Goal: Information Seeking & Learning: Find specific fact

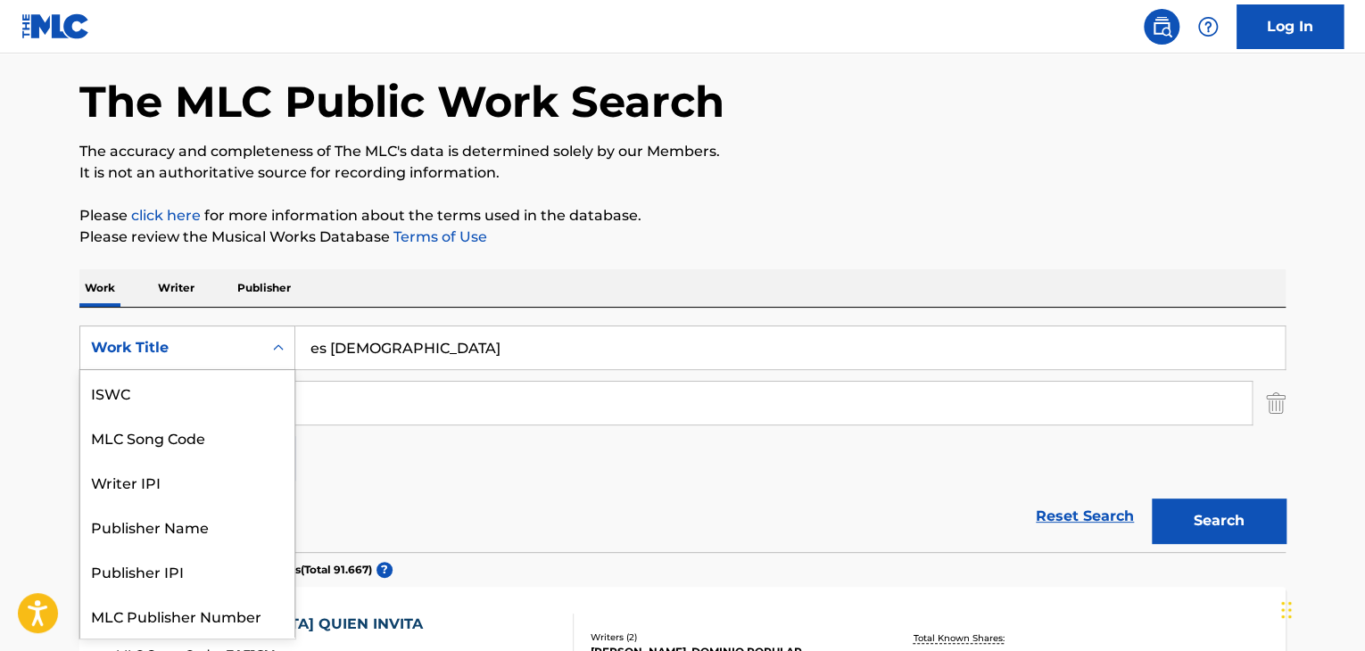
click at [282, 349] on icon "Search Form" at bounding box center [278, 348] width 18 height 18
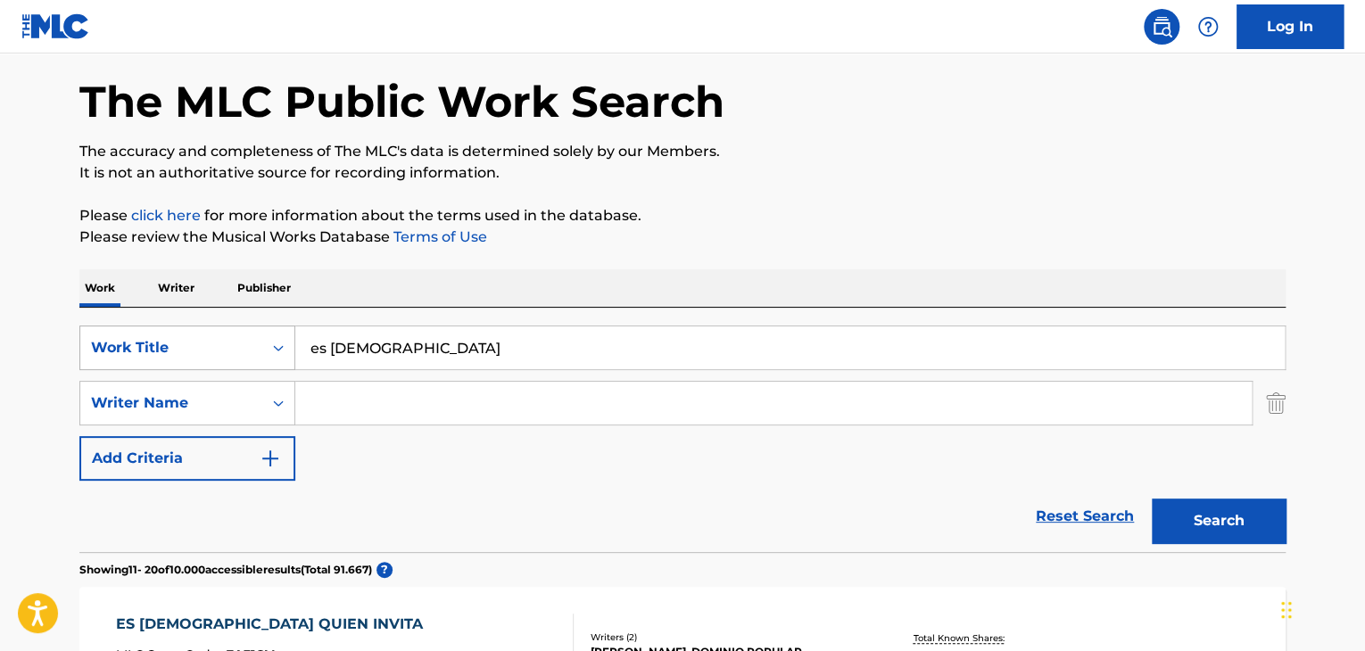
drag, startPoint x: 379, startPoint y: 347, endPoint x: 265, endPoint y: 339, distance: 114.5
click at [265, 340] on div "SearchWithCriteria075d606d-b666-4b71-a626-5071f3d229aa Work Title es cristo" at bounding box center [682, 348] width 1206 height 45
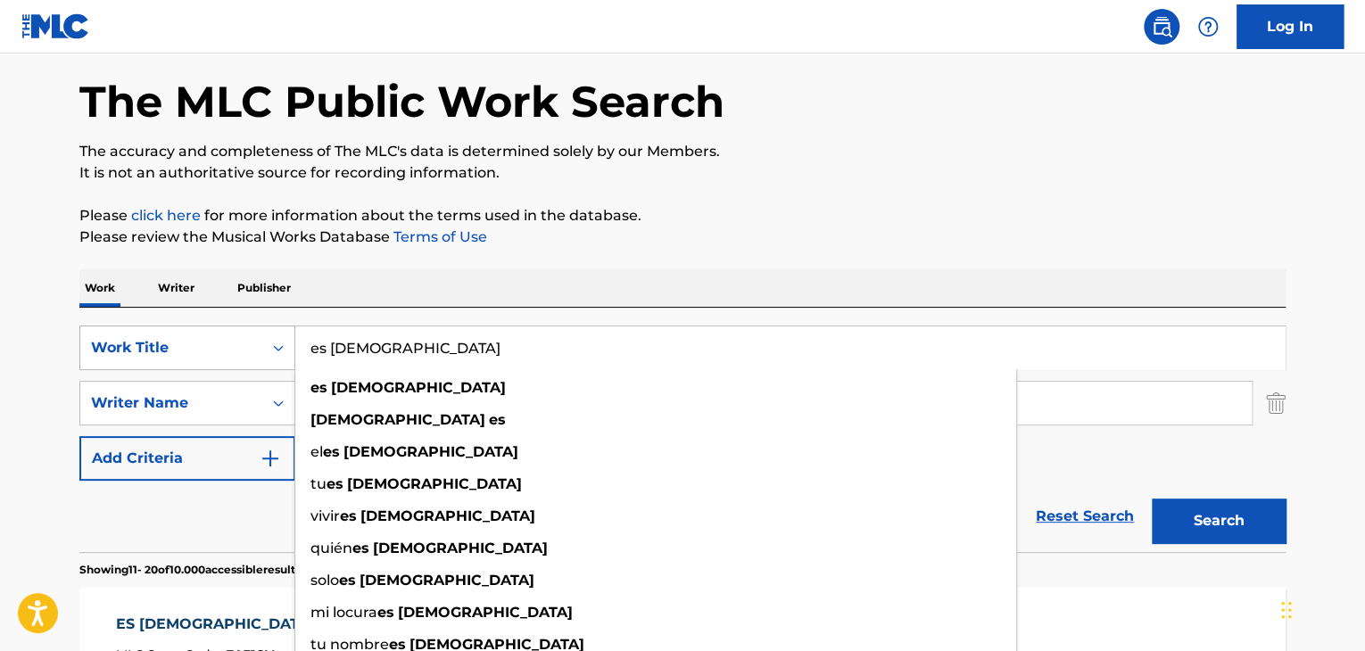
paste input "Eterno Amor"
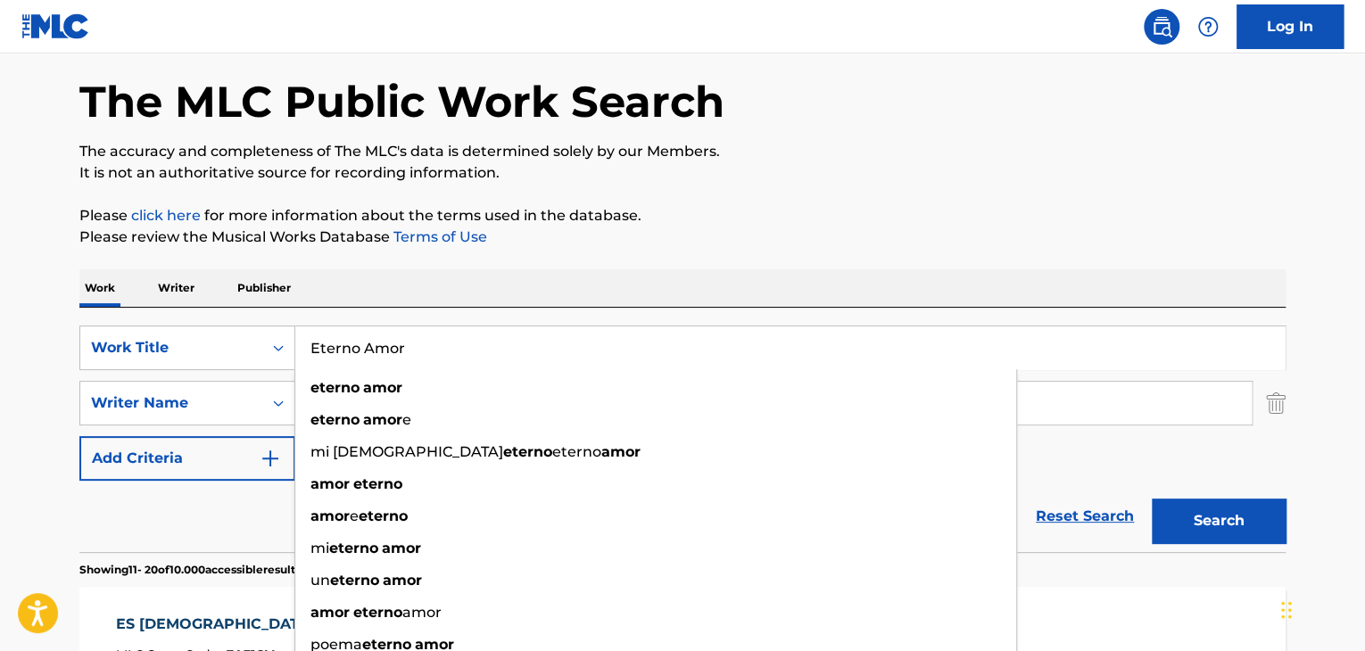
type input "Eterno Amor"
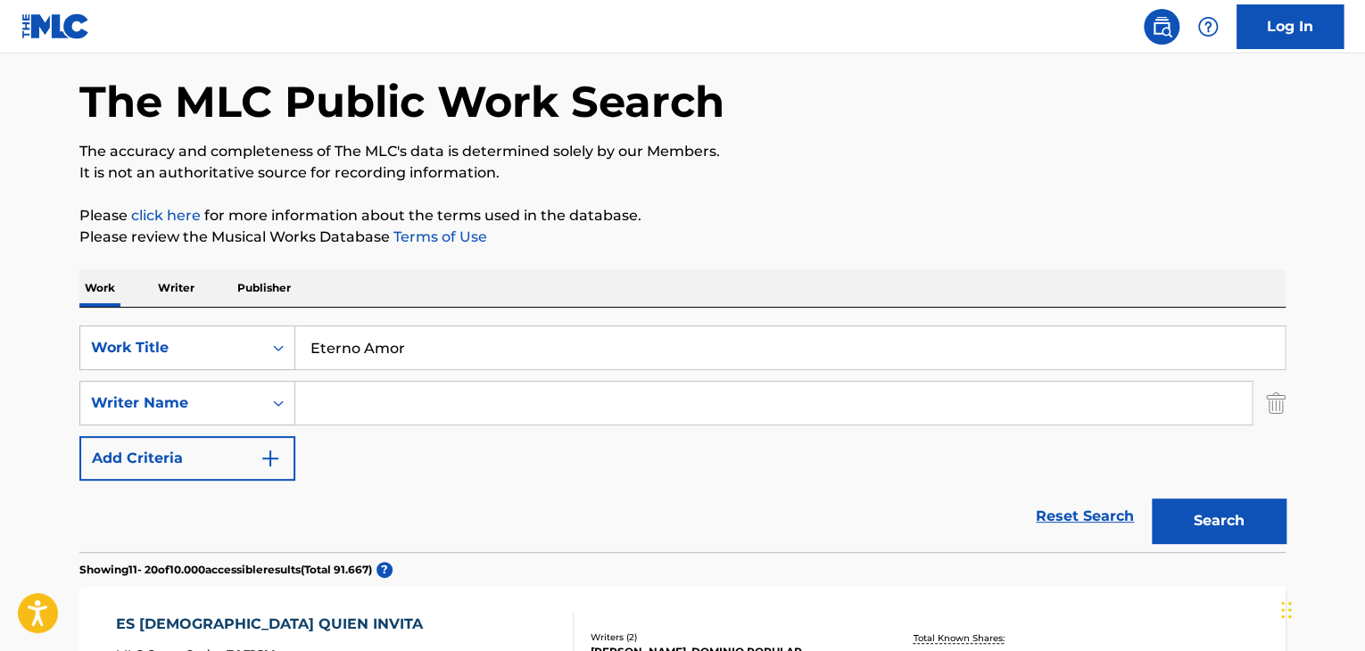
click at [1194, 525] on button "Search" at bounding box center [1219, 521] width 134 height 45
click at [344, 409] on input "Search Form" at bounding box center [773, 403] width 957 height 43
paste input "[PERSON_NAME]"
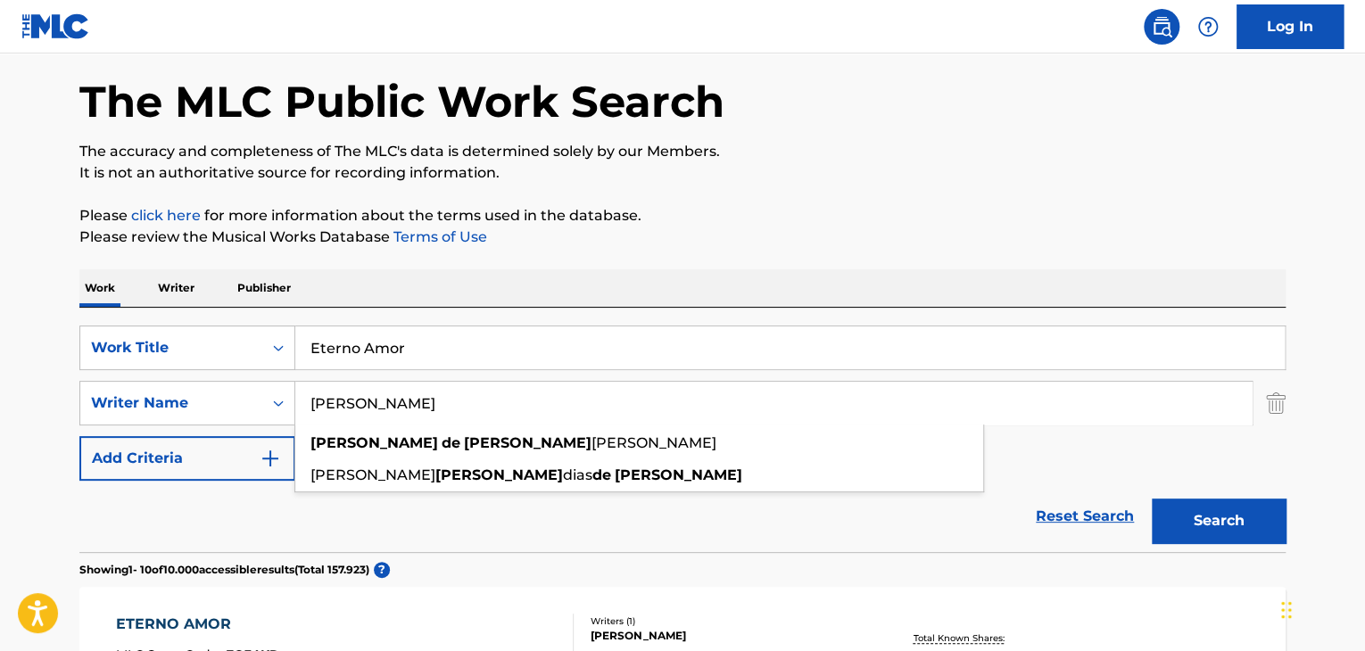
type input "[PERSON_NAME]"
click at [1190, 510] on button "Search" at bounding box center [1219, 521] width 134 height 45
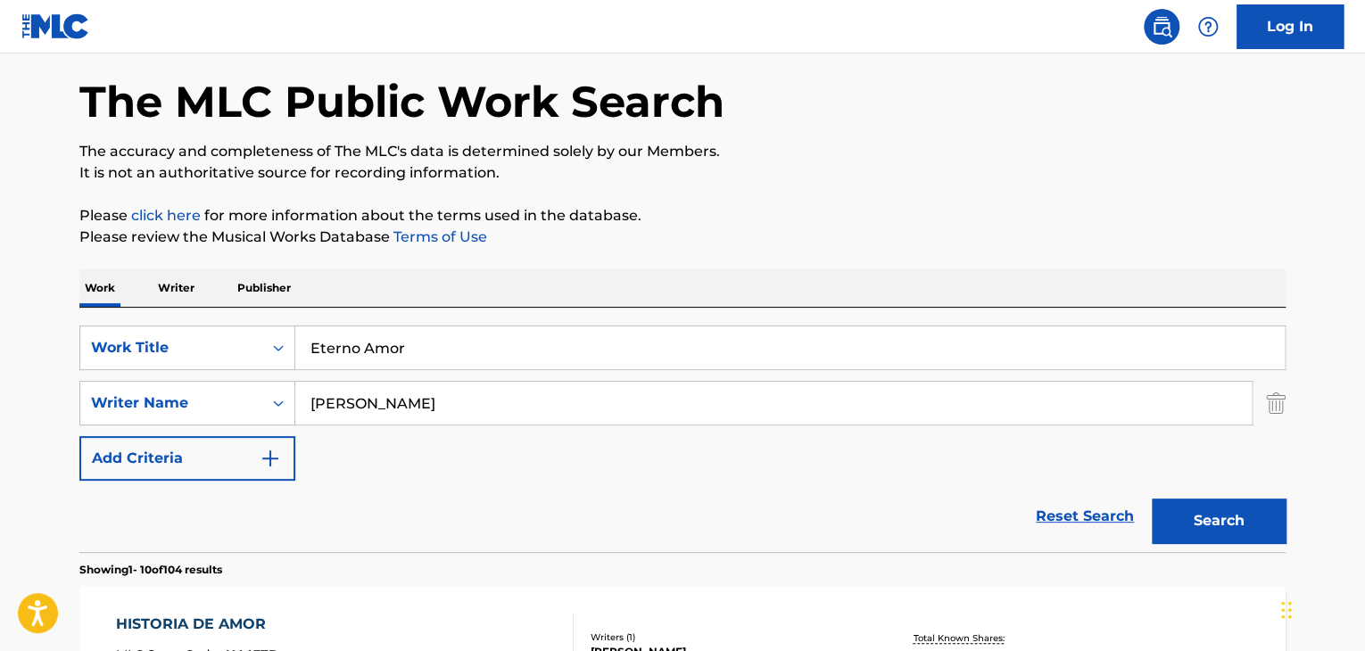
scroll to position [250, 0]
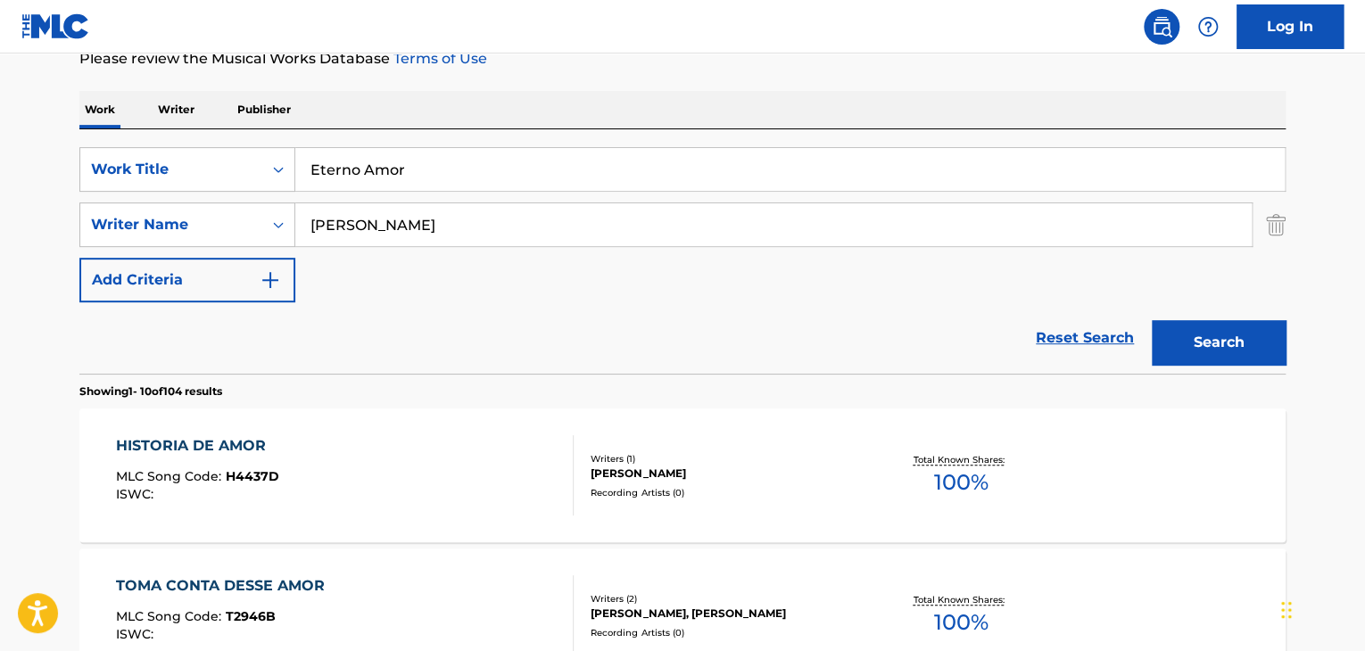
click at [319, 486] on div "HISTORIA DE AMOR MLC Song Code : H4437D ISWC :" at bounding box center [345, 475] width 459 height 80
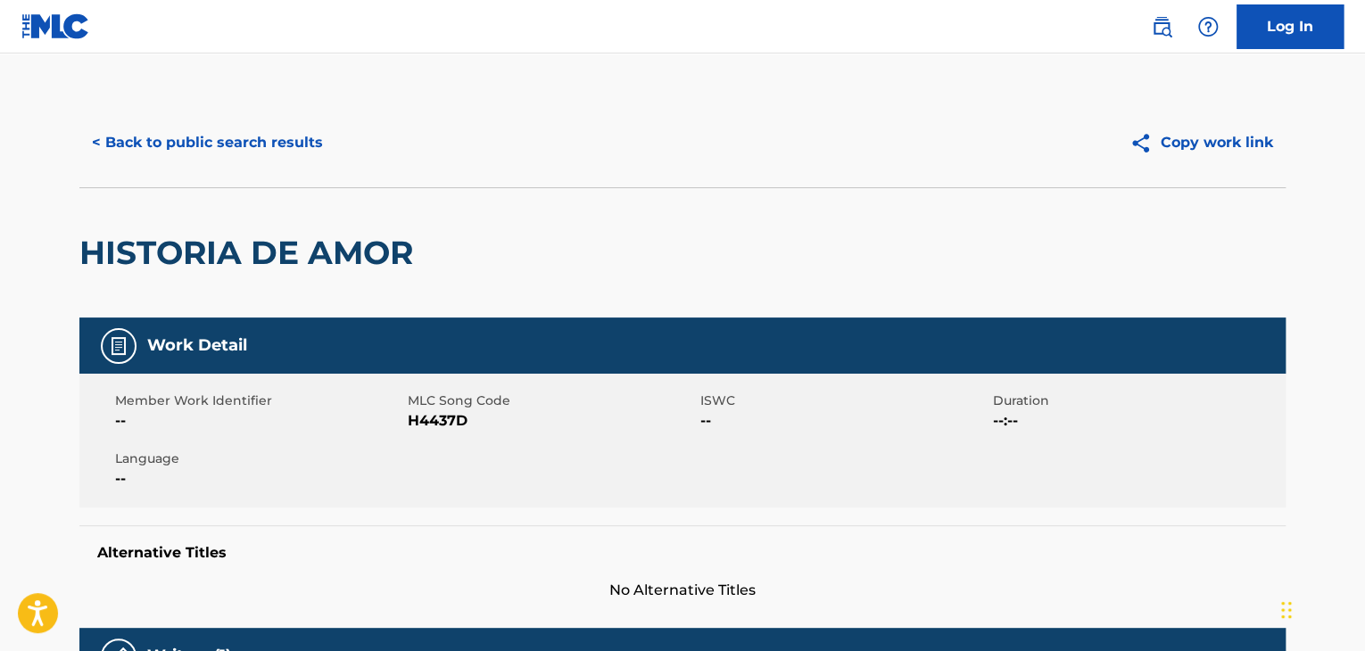
click at [253, 129] on button "< Back to public search results" at bounding box center [207, 142] width 256 height 45
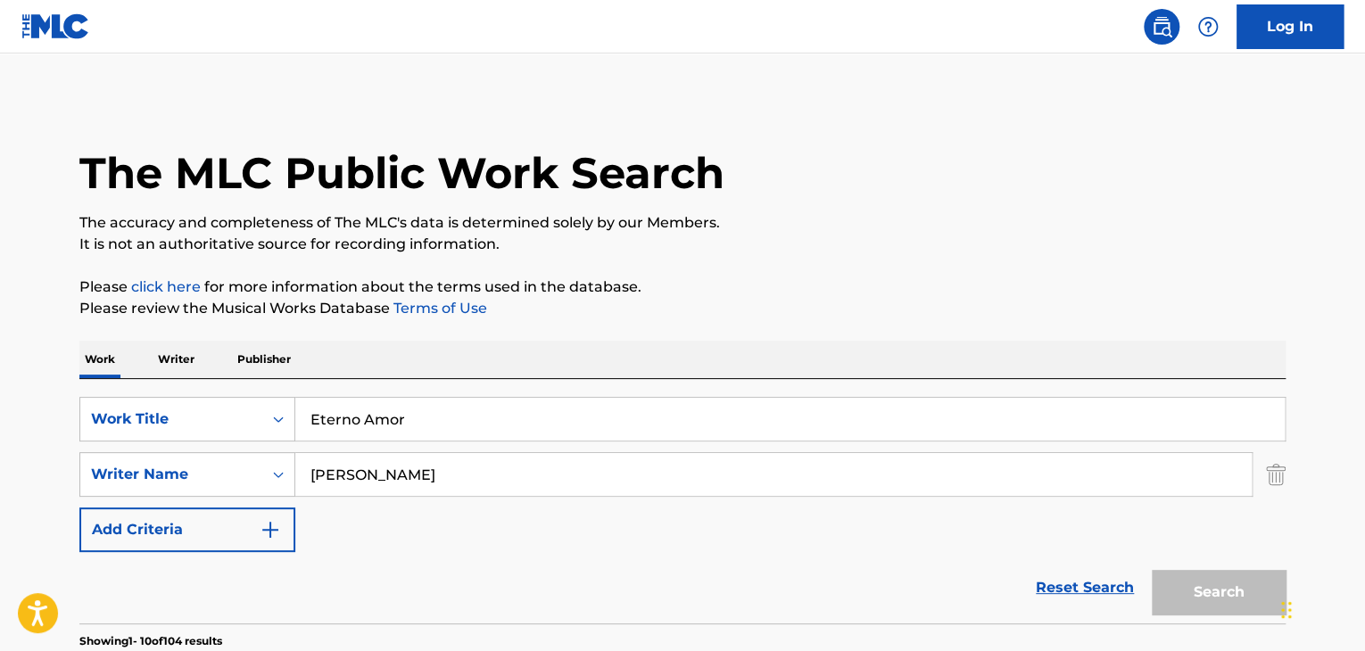
scroll to position [250, 0]
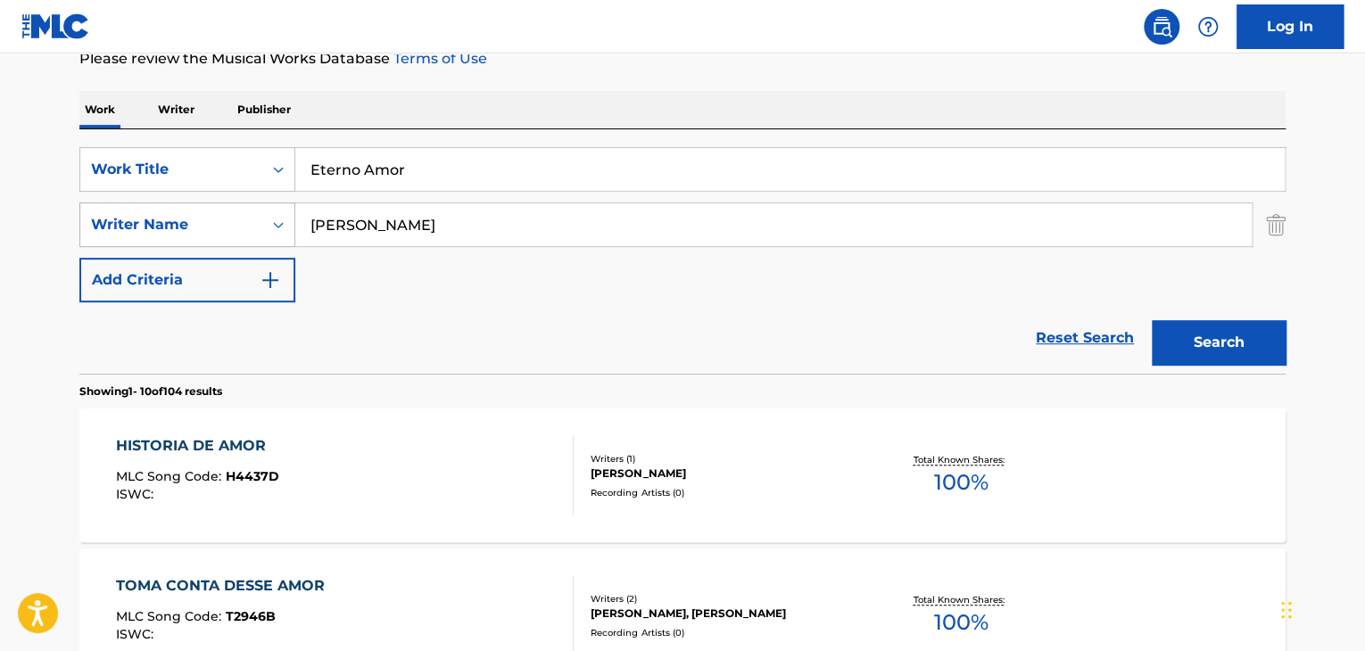
drag, startPoint x: 299, startPoint y: 219, endPoint x: 276, endPoint y: 219, distance: 23.2
click at [278, 220] on div "SearchWithCriteriaa30803c2-393e-41ee-be2b-0a4f2c7193c6 Writer Name [PERSON_NAME]" at bounding box center [682, 225] width 1206 height 45
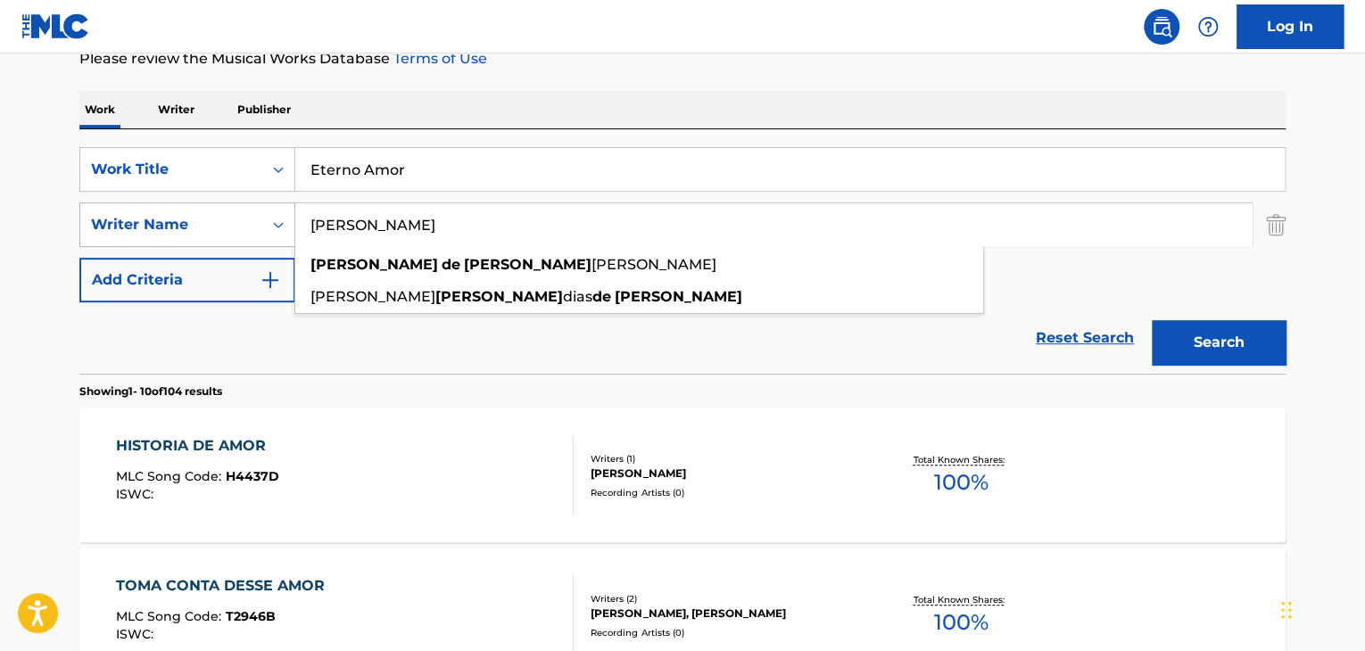
paste input "[PERSON_NAME]"
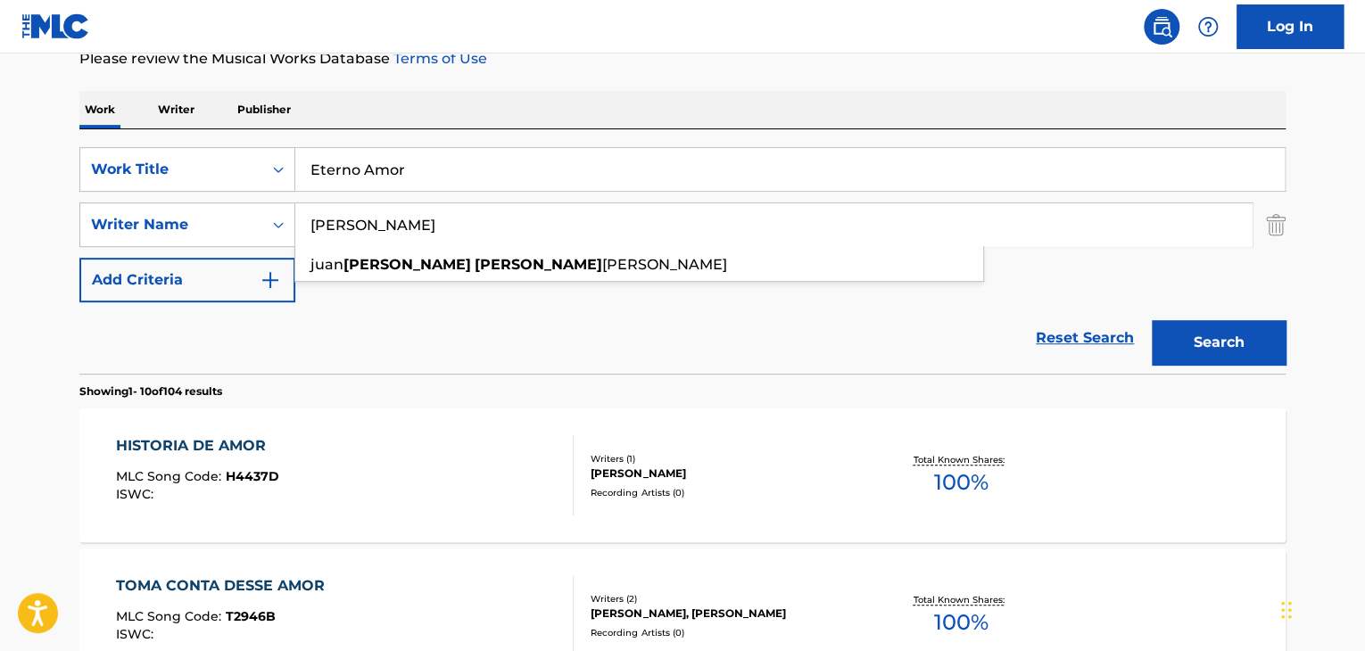
type input "[PERSON_NAME]"
click at [1199, 333] on button "Search" at bounding box center [1219, 342] width 134 height 45
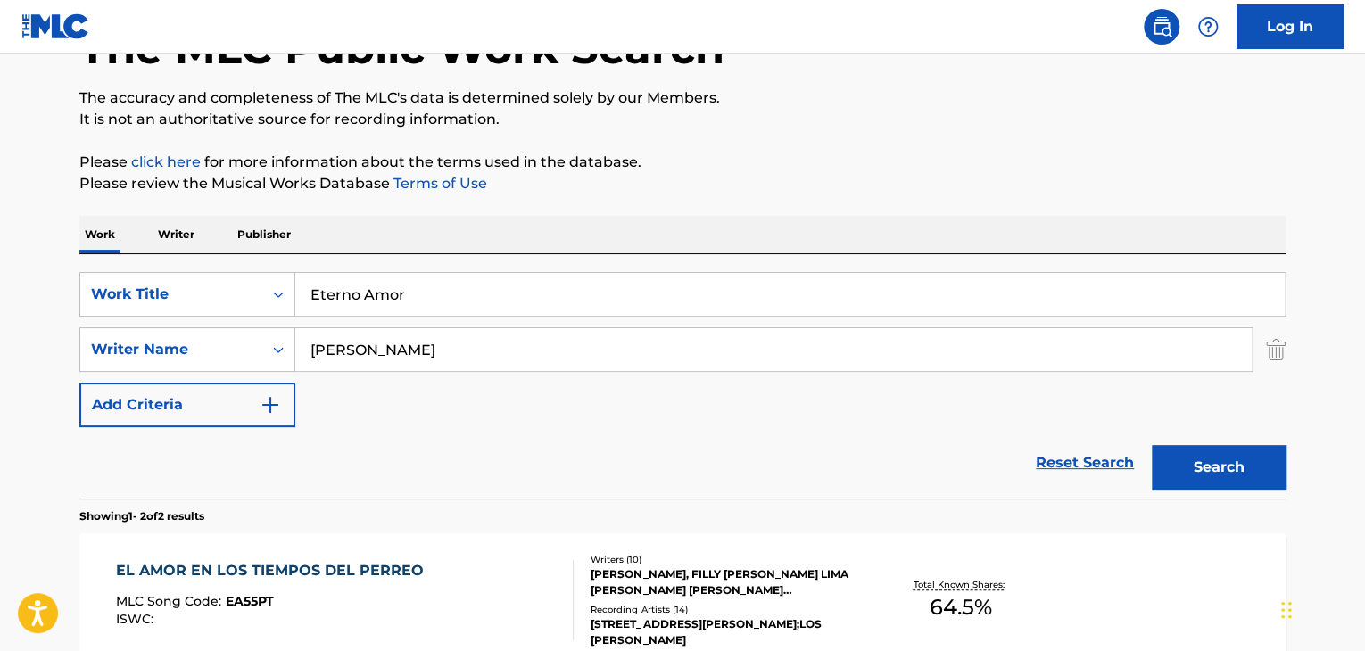
scroll to position [103, 0]
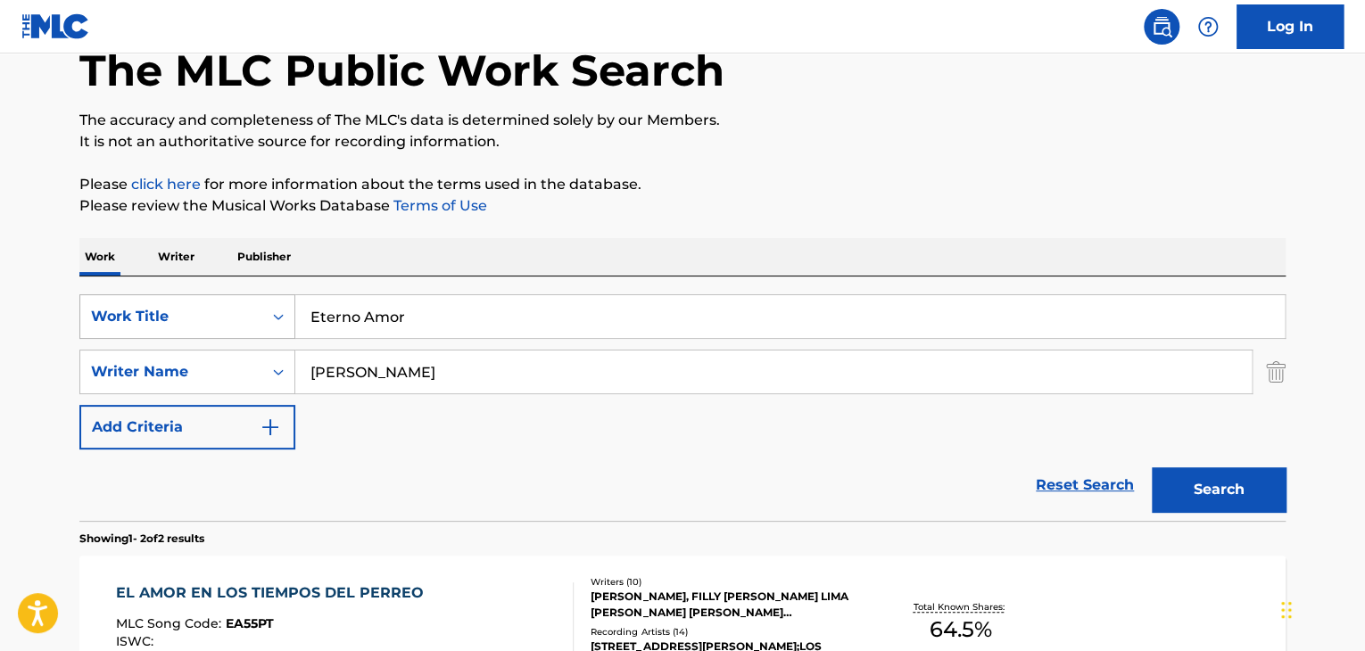
click at [279, 312] on icon "Search Form" at bounding box center [278, 317] width 18 height 18
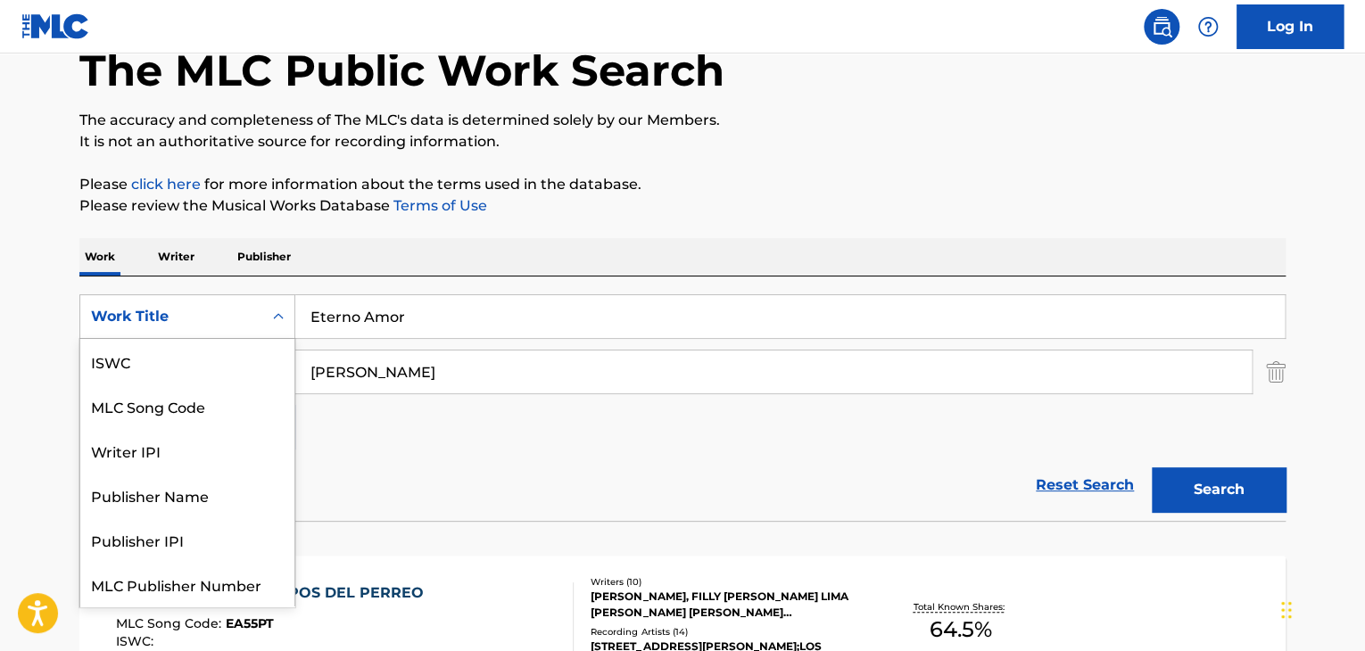
scroll to position [45, 0]
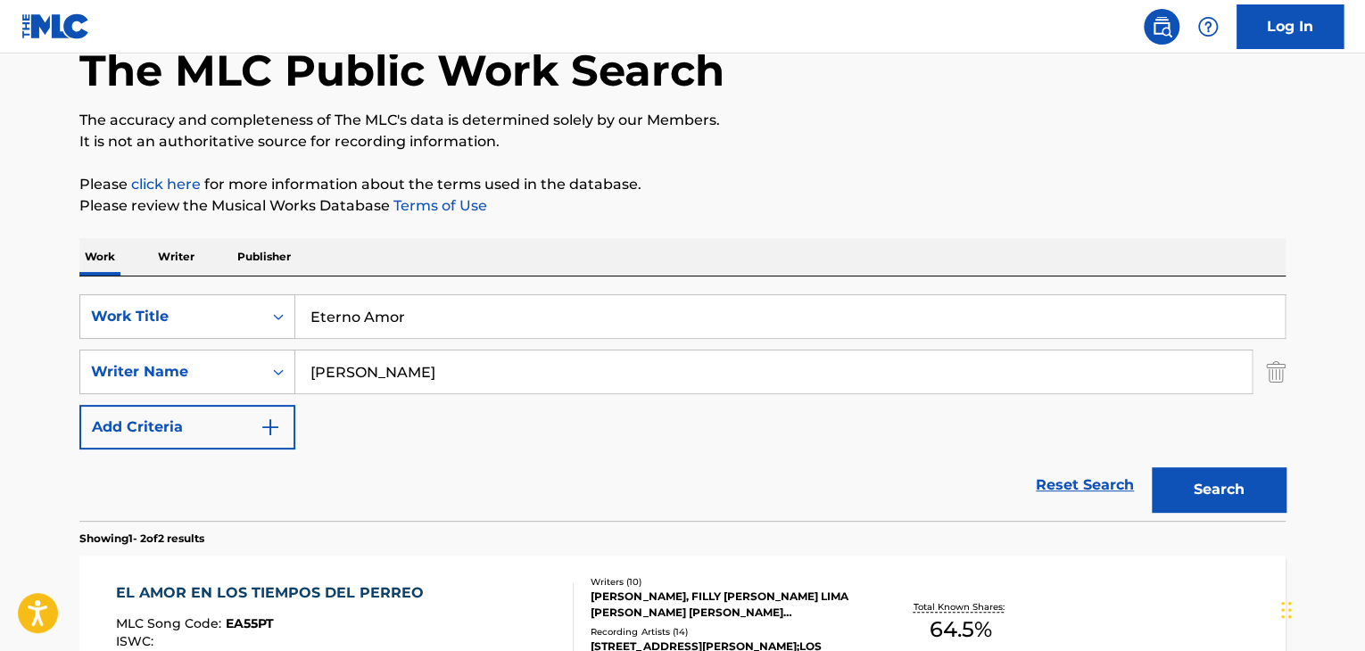
drag, startPoint x: 430, startPoint y: 315, endPoint x: 350, endPoint y: 314, distance: 80.3
click at [350, 314] on input "Eterno Amor" at bounding box center [790, 316] width 990 height 43
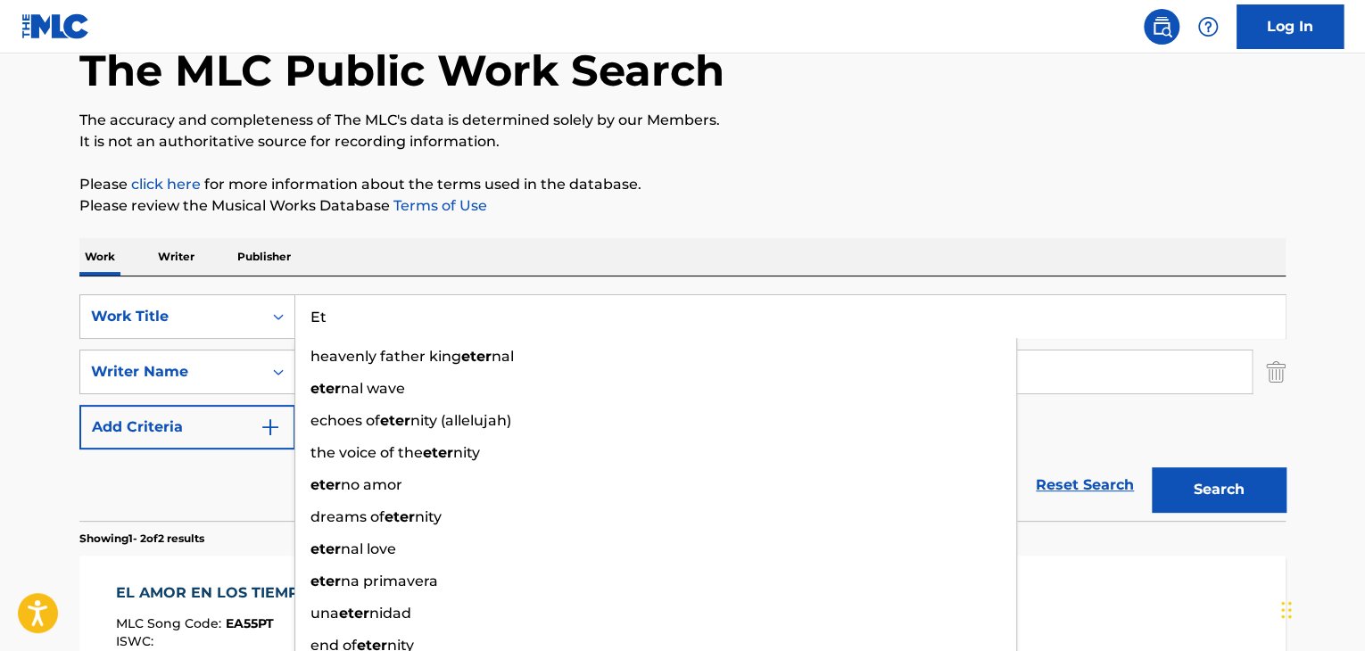
type input "E"
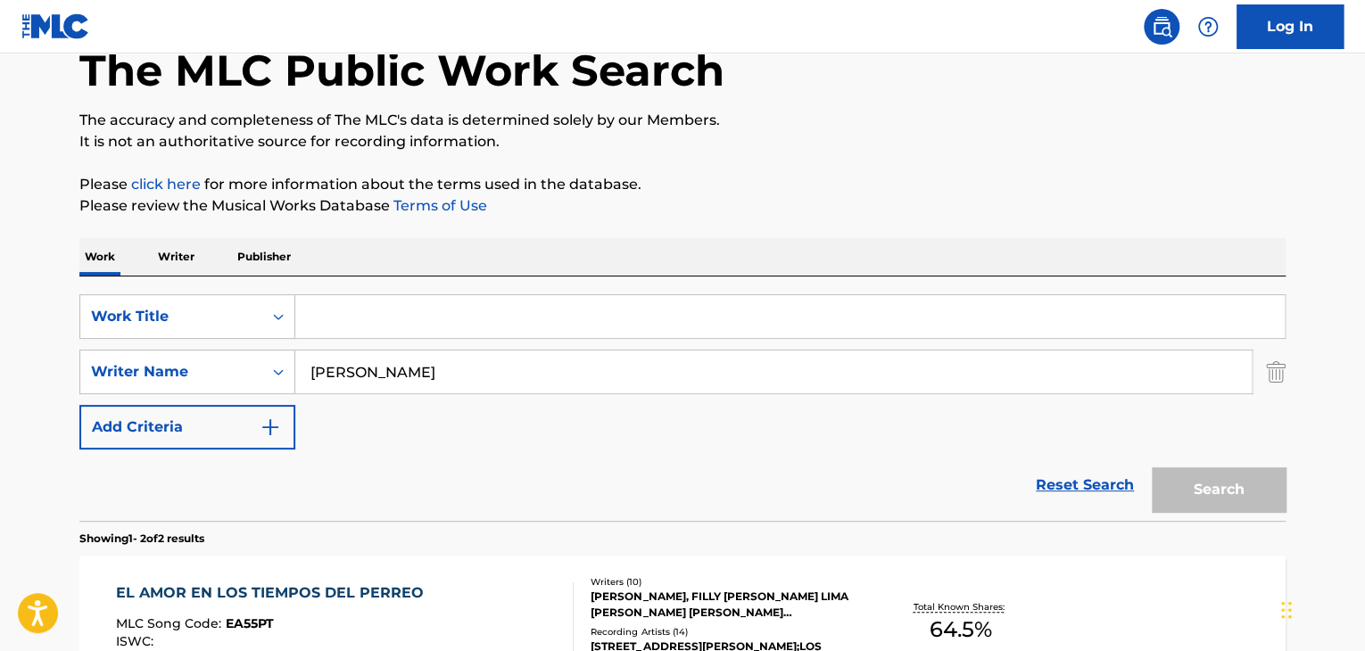
paste input "MI SENOR Y [DEMOGRAPHIC_DATA]"
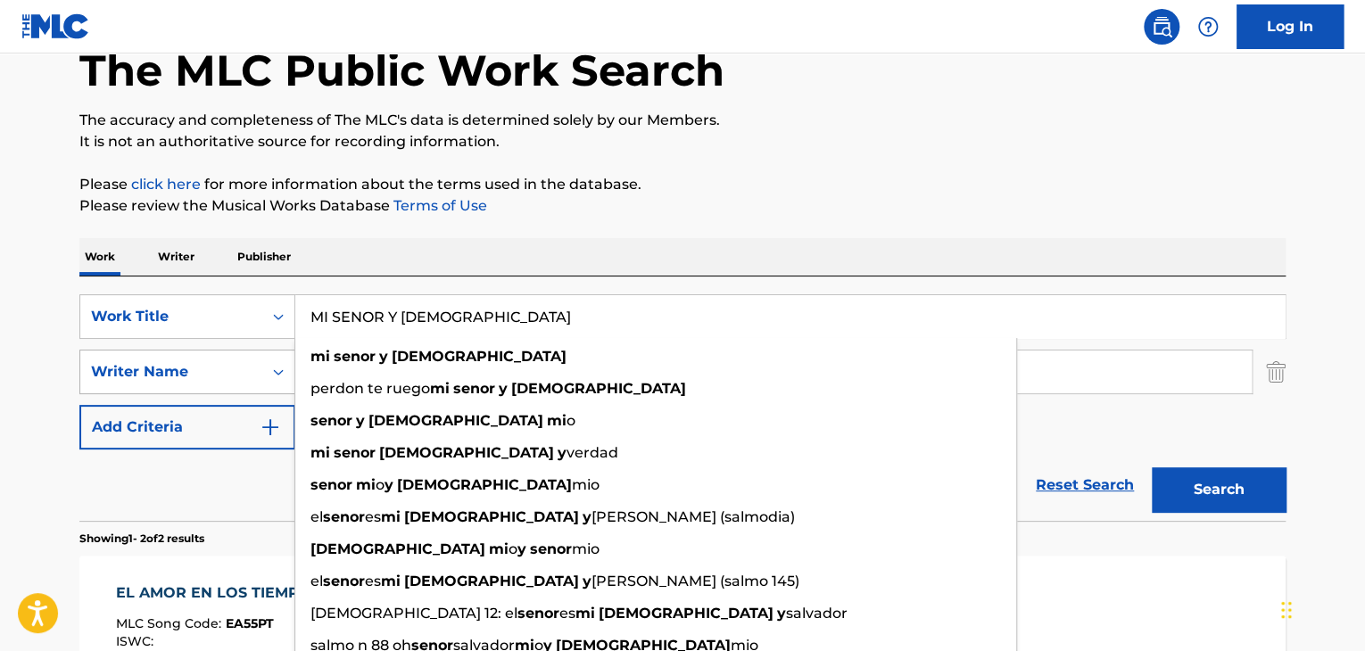
type input "MI SENOR Y [DEMOGRAPHIC_DATA]"
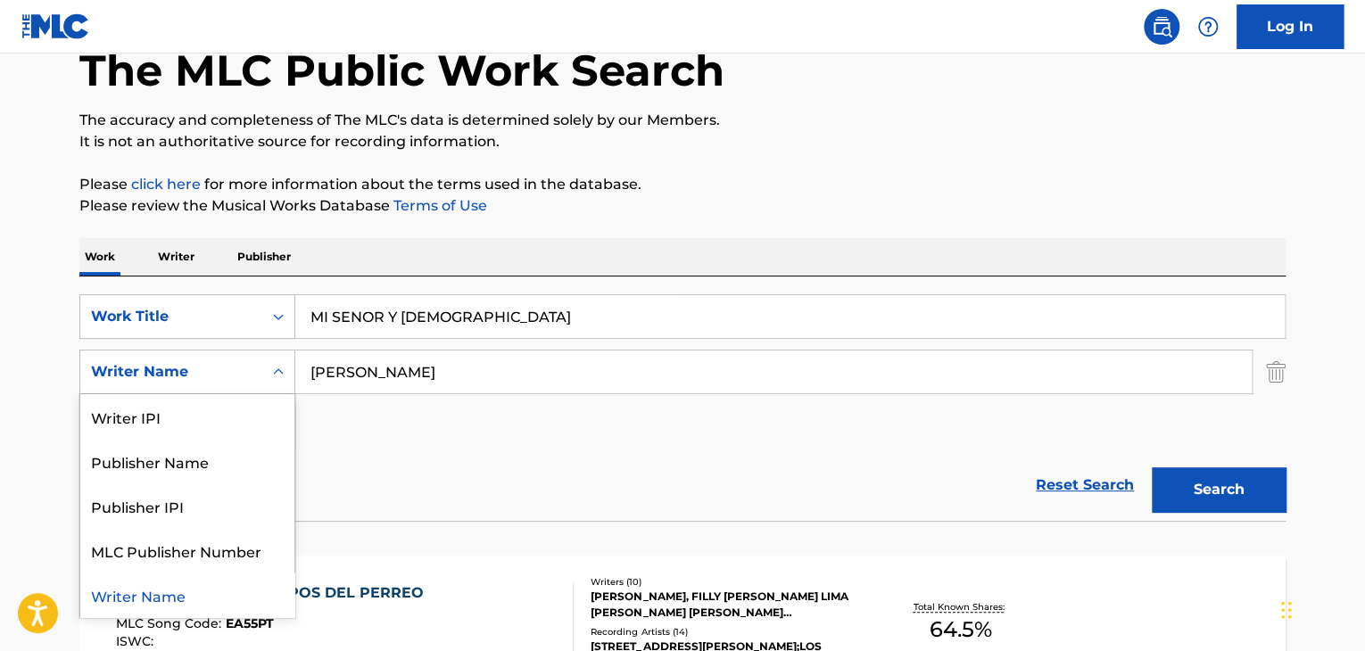
click at [278, 363] on icon "Search Form" at bounding box center [278, 372] width 18 height 18
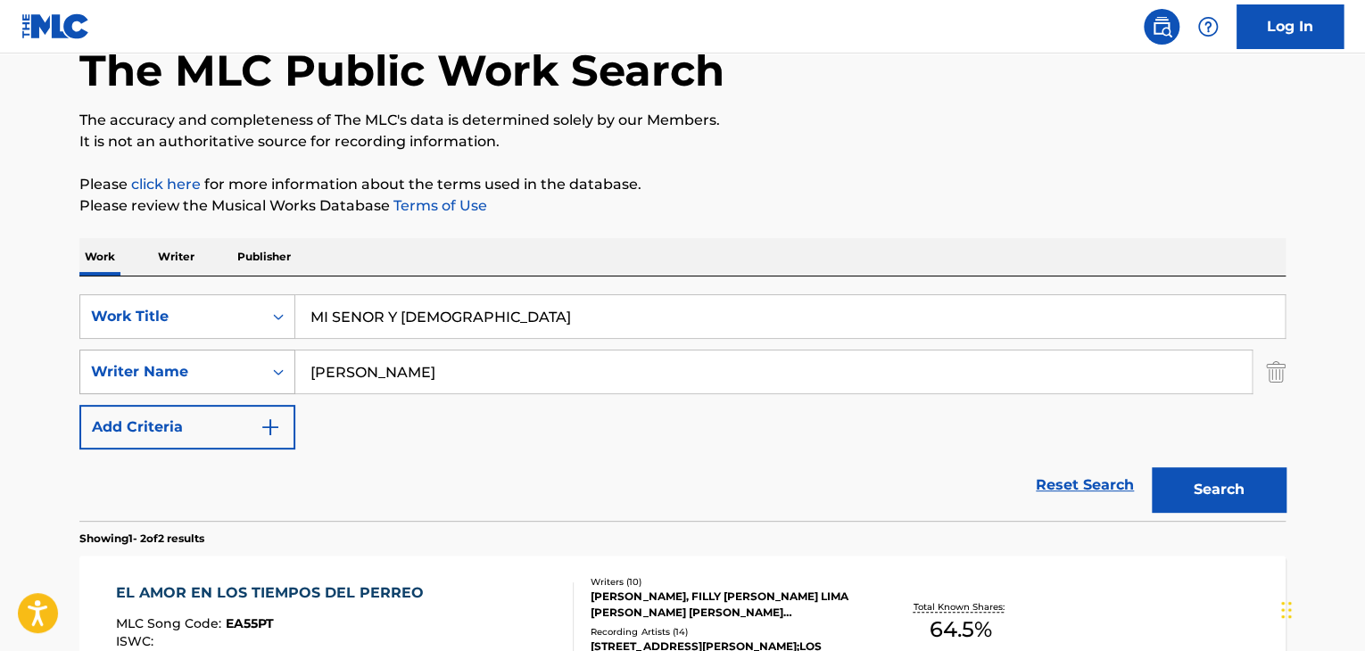
drag, startPoint x: 393, startPoint y: 365, endPoint x: 199, endPoint y: 377, distance: 194.0
click at [199, 377] on div "SearchWithCriteriaa30803c2-393e-41ee-be2b-0a4f2c7193c6 Writer Name [PERSON_NAME]" at bounding box center [682, 372] width 1206 height 45
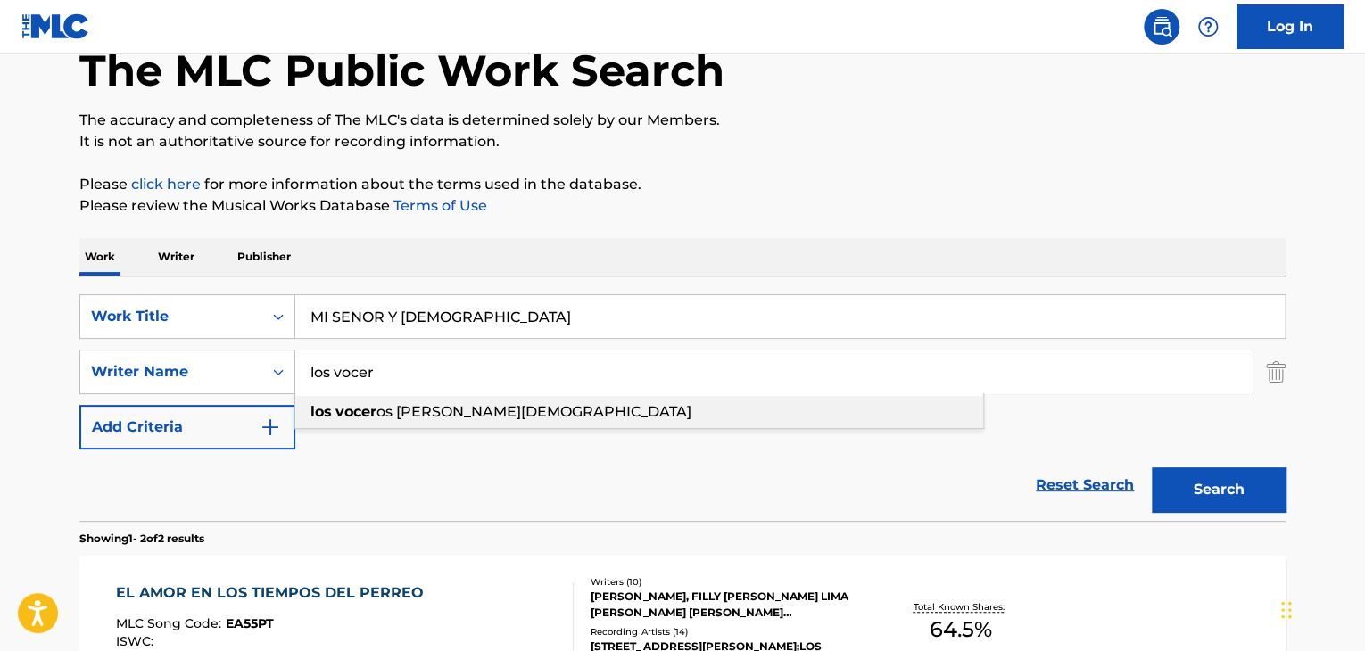
drag, startPoint x: 393, startPoint y: 401, endPoint x: 393, endPoint y: 372, distance: 28.6
click at [393, 377] on div "los vocer los vocer os [PERSON_NAME][DEMOGRAPHIC_DATA]" at bounding box center [773, 372] width 957 height 43
click at [418, 422] on div "los vocer os [PERSON_NAME][DEMOGRAPHIC_DATA]" at bounding box center [639, 412] width 688 height 32
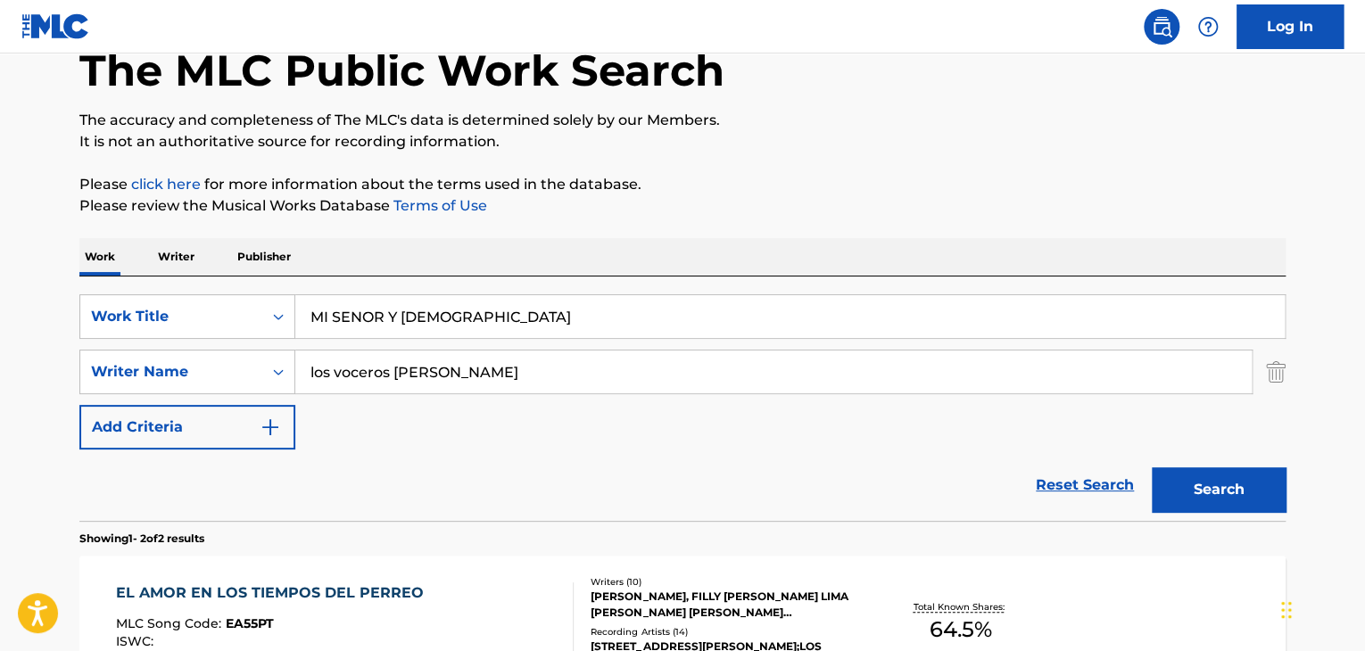
click at [1263, 489] on button "Search" at bounding box center [1219, 490] width 134 height 45
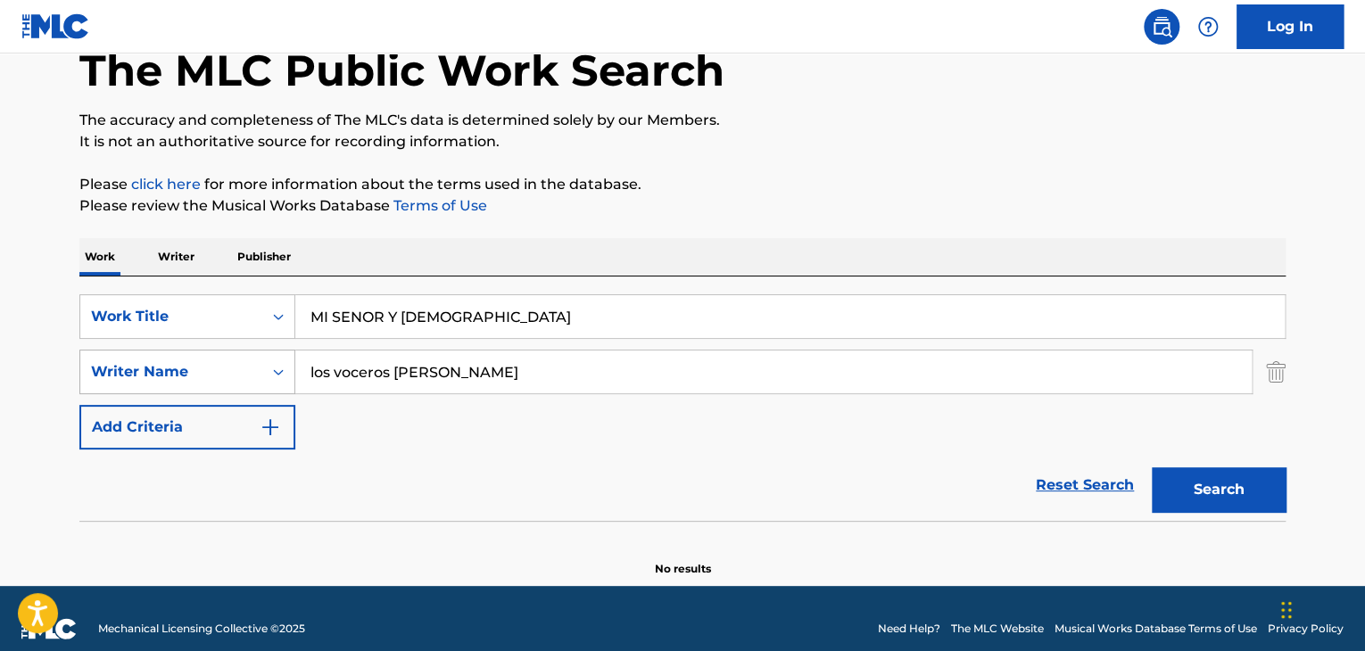
drag, startPoint x: 377, startPoint y: 372, endPoint x: 196, endPoint y: 375, distance: 181.2
click at [200, 375] on div "SearchWithCriteriaa30803c2-393e-41ee-be2b-0a4f2c7193c6 Writer Name los voceros …" at bounding box center [682, 372] width 1206 height 45
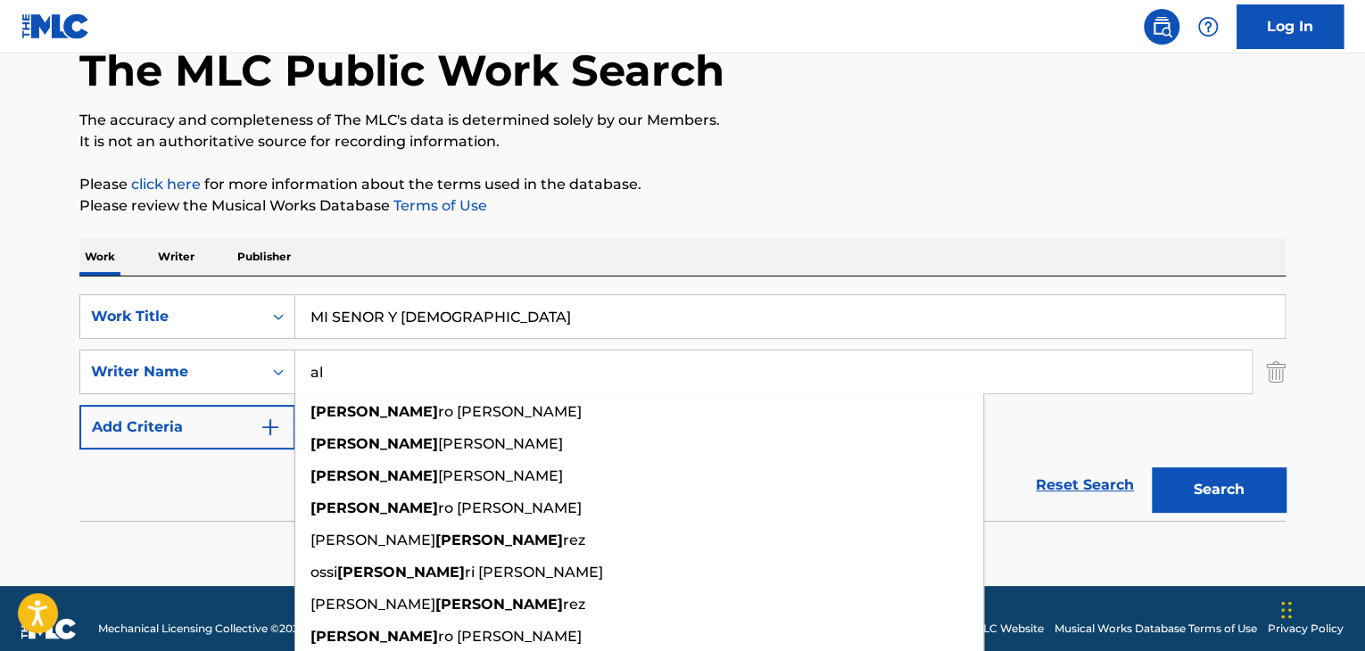
type input "a"
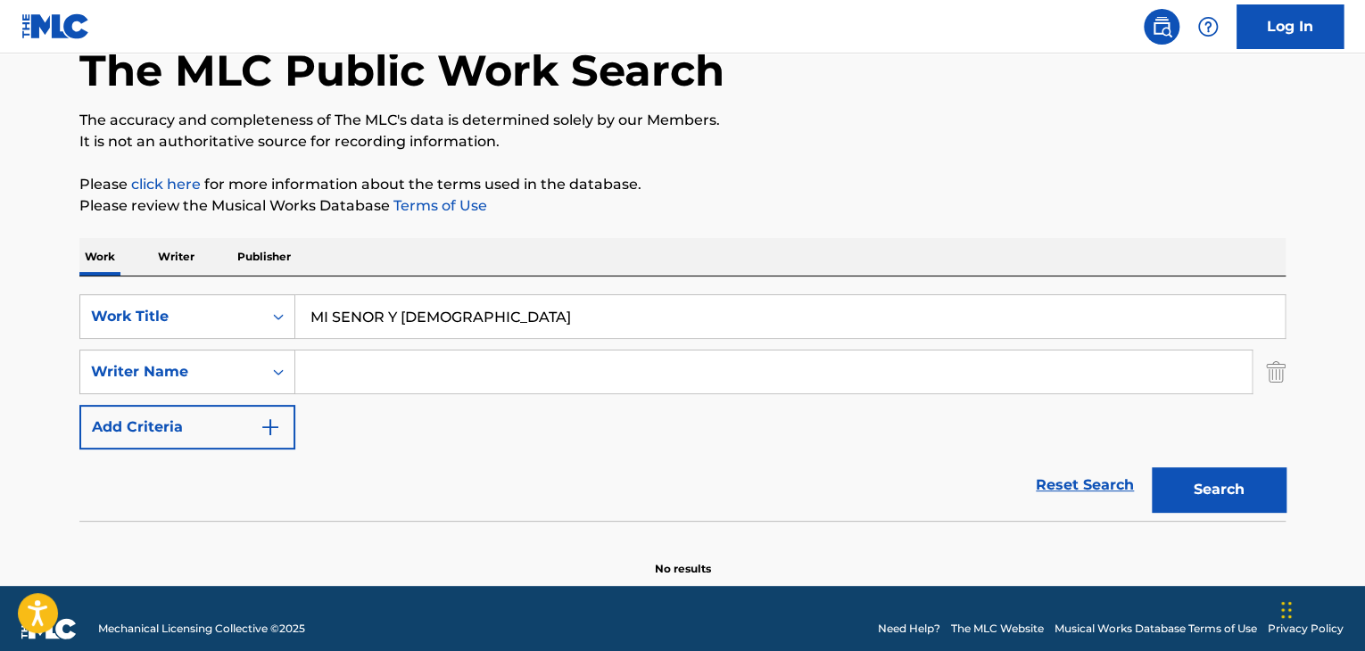
click at [1214, 485] on button "Search" at bounding box center [1219, 490] width 134 height 45
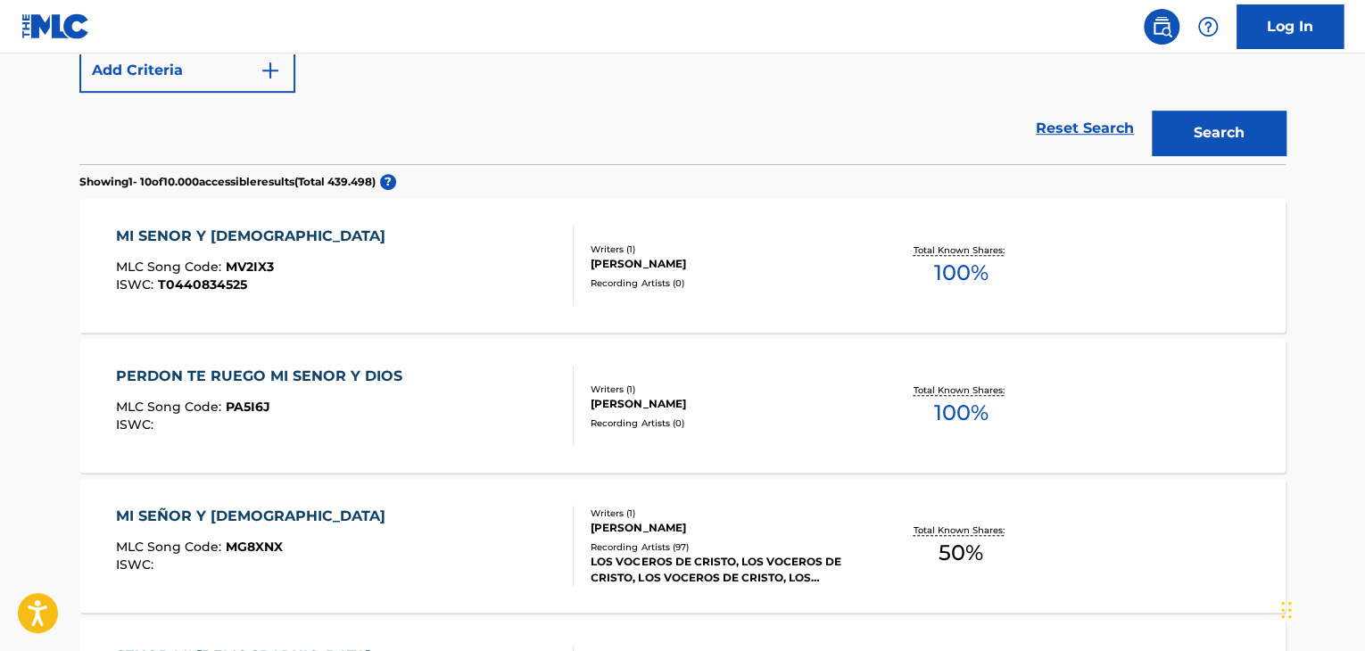
scroll to position [638, 0]
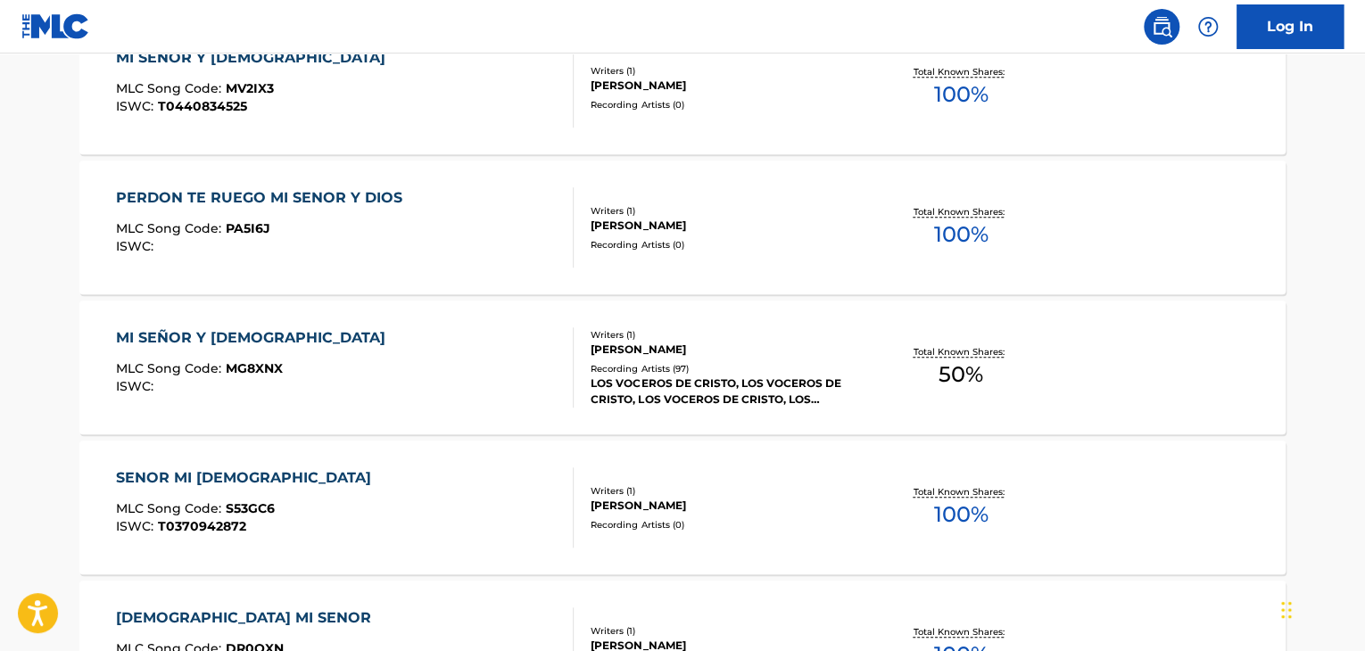
click at [423, 375] on div "MI SEÑOR Y DIOS MLC Song Code : MG8XNX ISWC :" at bounding box center [345, 367] width 459 height 80
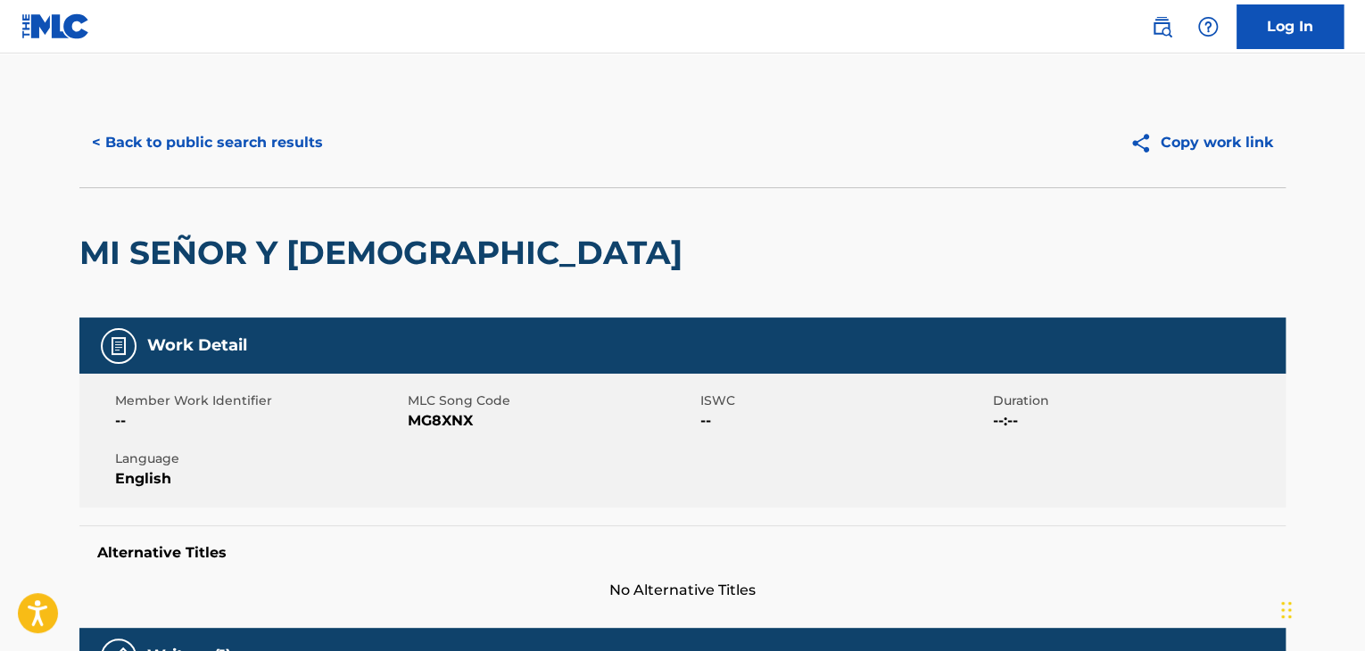
click at [452, 418] on span "MG8XNX" at bounding box center [552, 420] width 288 height 21
copy span "MG8XNX"
drag, startPoint x: 207, startPoint y: 119, endPoint x: 205, endPoint y: 145, distance: 26.8
click at [208, 128] on div "< Back to public search results Copy work link" at bounding box center [682, 142] width 1206 height 89
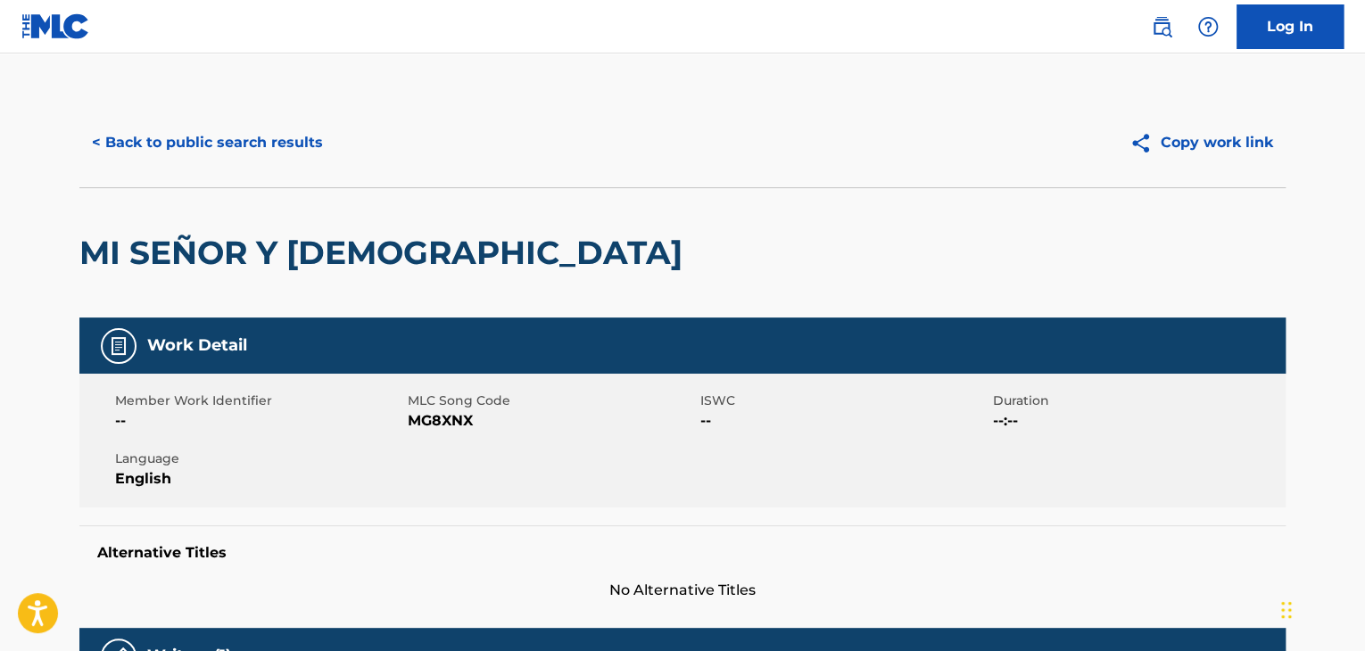
click at [205, 145] on button "< Back to public search results" at bounding box center [207, 142] width 256 height 45
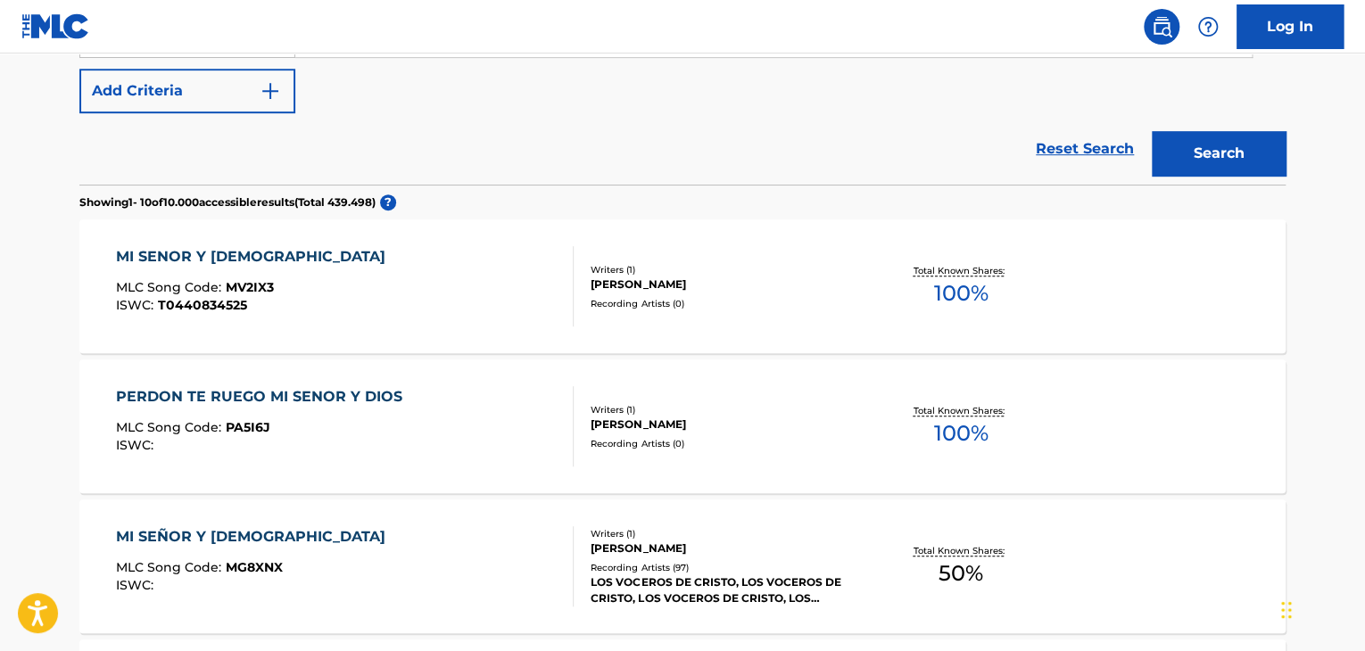
scroll to position [203, 0]
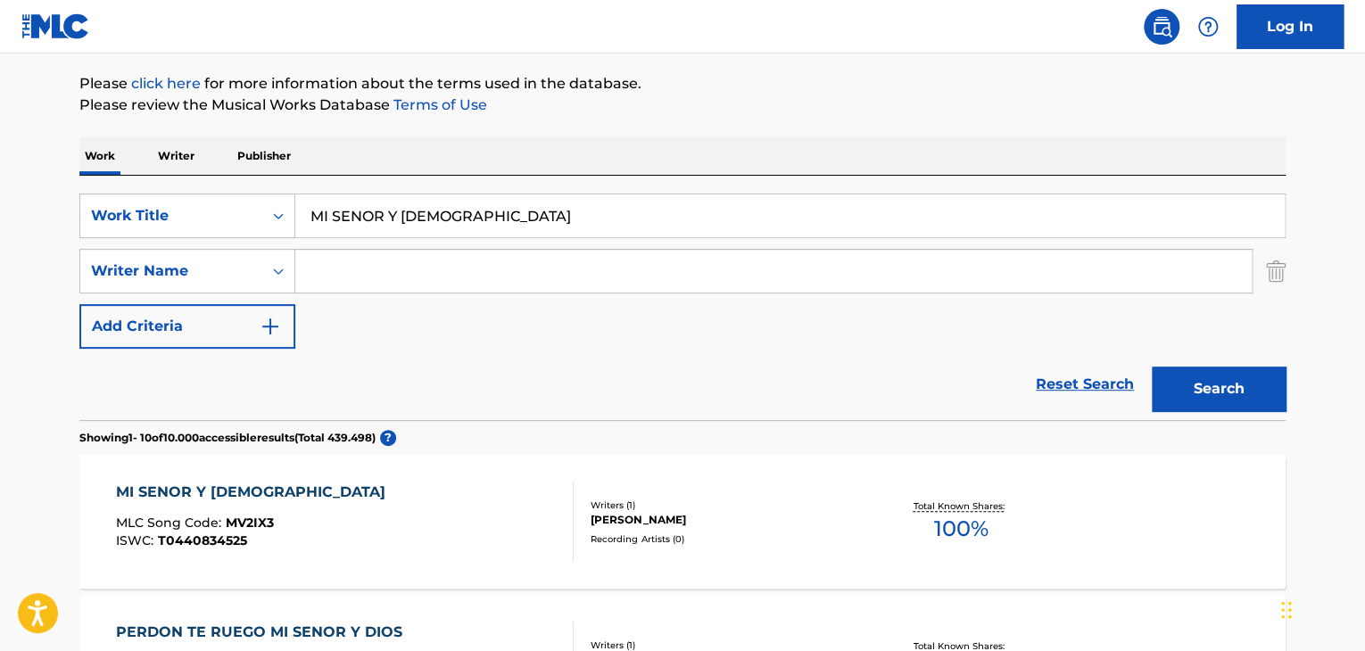
drag, startPoint x: 444, startPoint y: 227, endPoint x: 299, endPoint y: 221, distance: 145.5
click at [307, 230] on input "MI SENOR Y [DEMOGRAPHIC_DATA]" at bounding box center [790, 216] width 990 height 43
paste input "LA PERDIDA OVEJA"
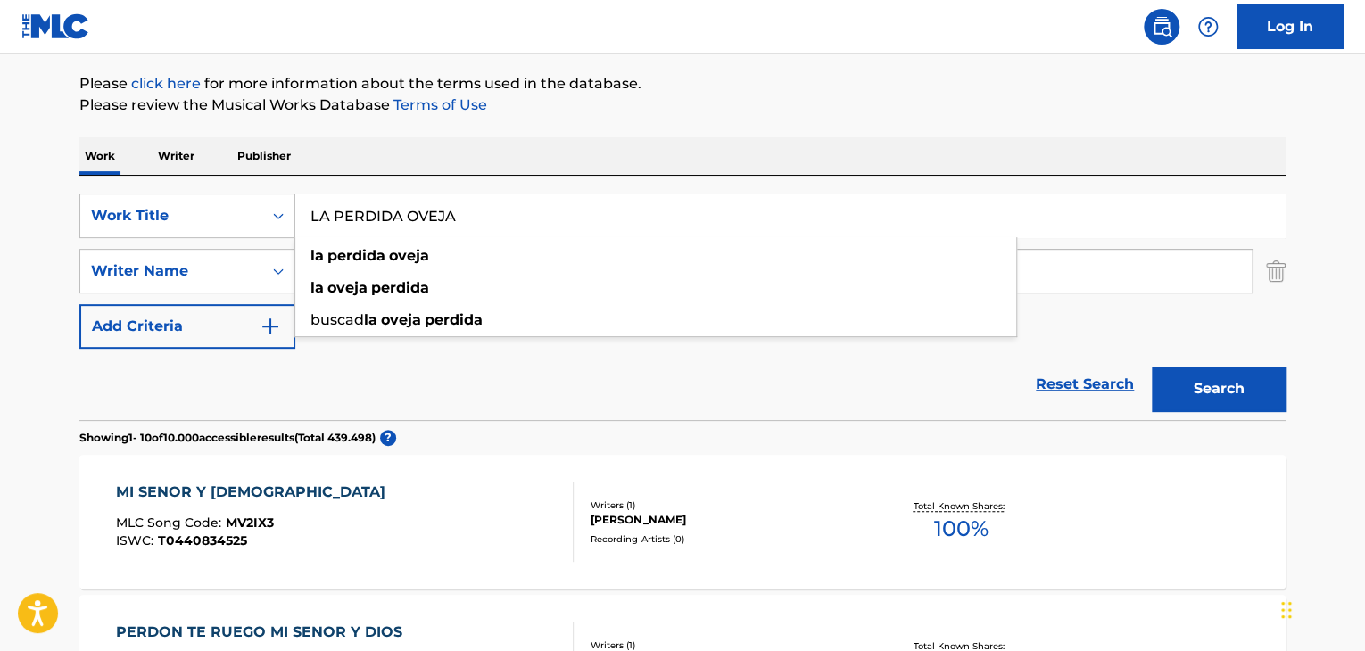
type input "LA PERDIDA OVEJA"
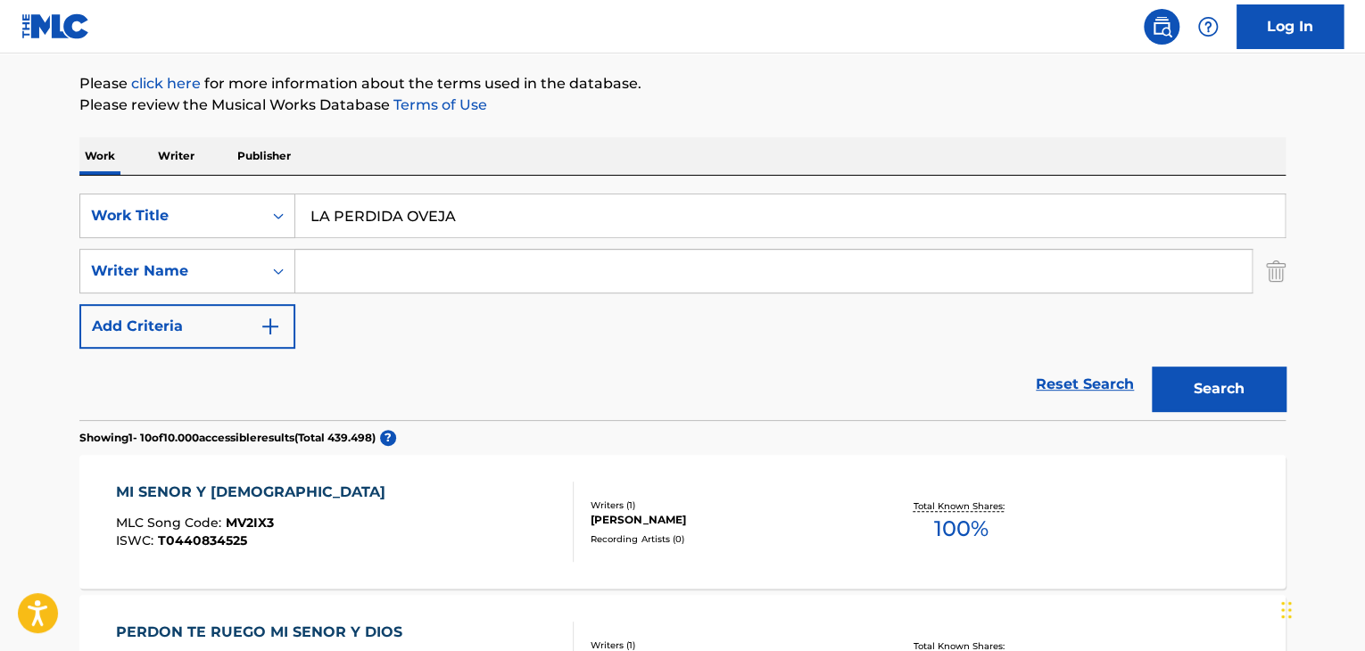
click at [1010, 352] on div "Reset Search Search" at bounding box center [682, 384] width 1206 height 71
click at [1243, 397] on button "Search" at bounding box center [1219, 389] width 134 height 45
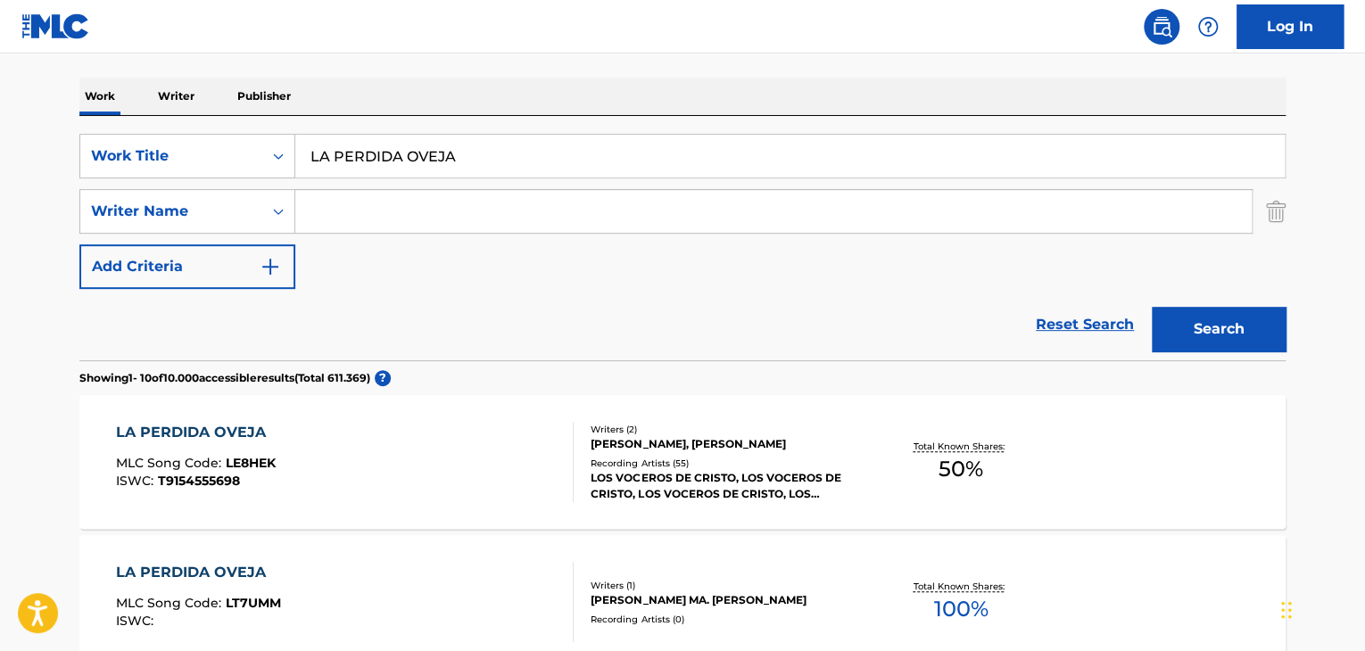
scroll to position [293, 0]
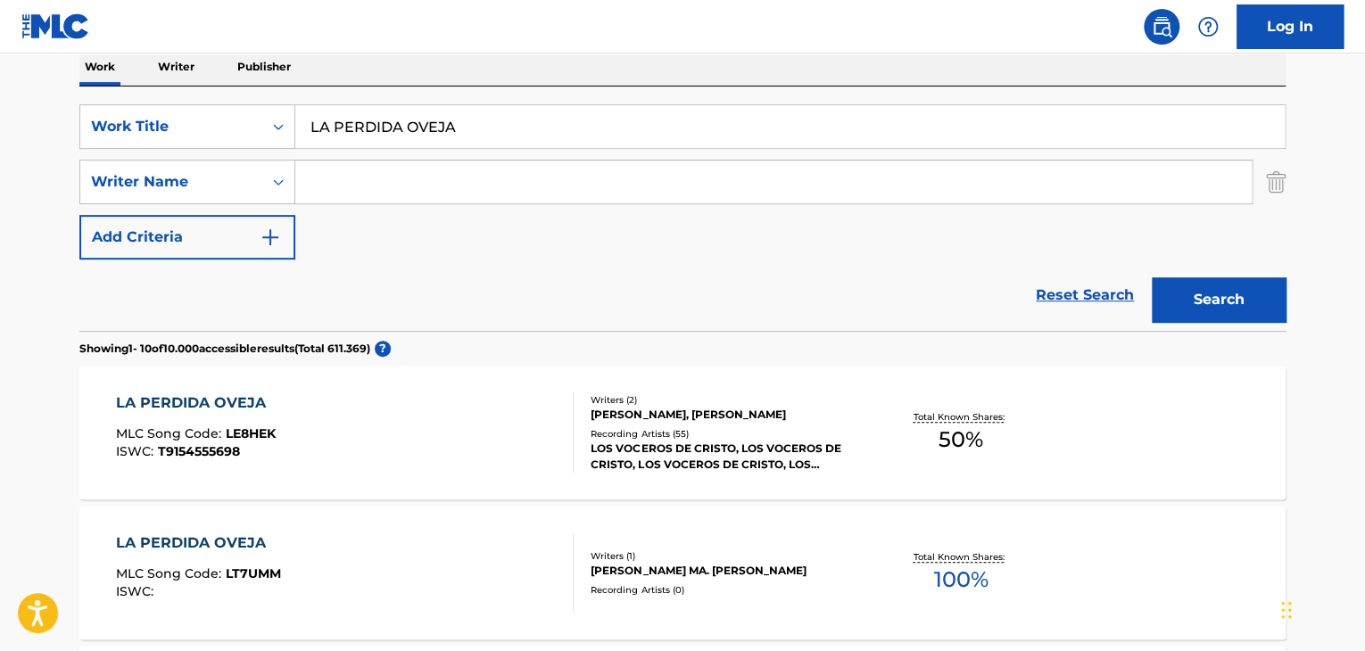
click at [293, 422] on div "LA PERDIDA OVEJA MLC Song Code : LE8HEK ISWC : T9154555698" at bounding box center [345, 433] width 459 height 80
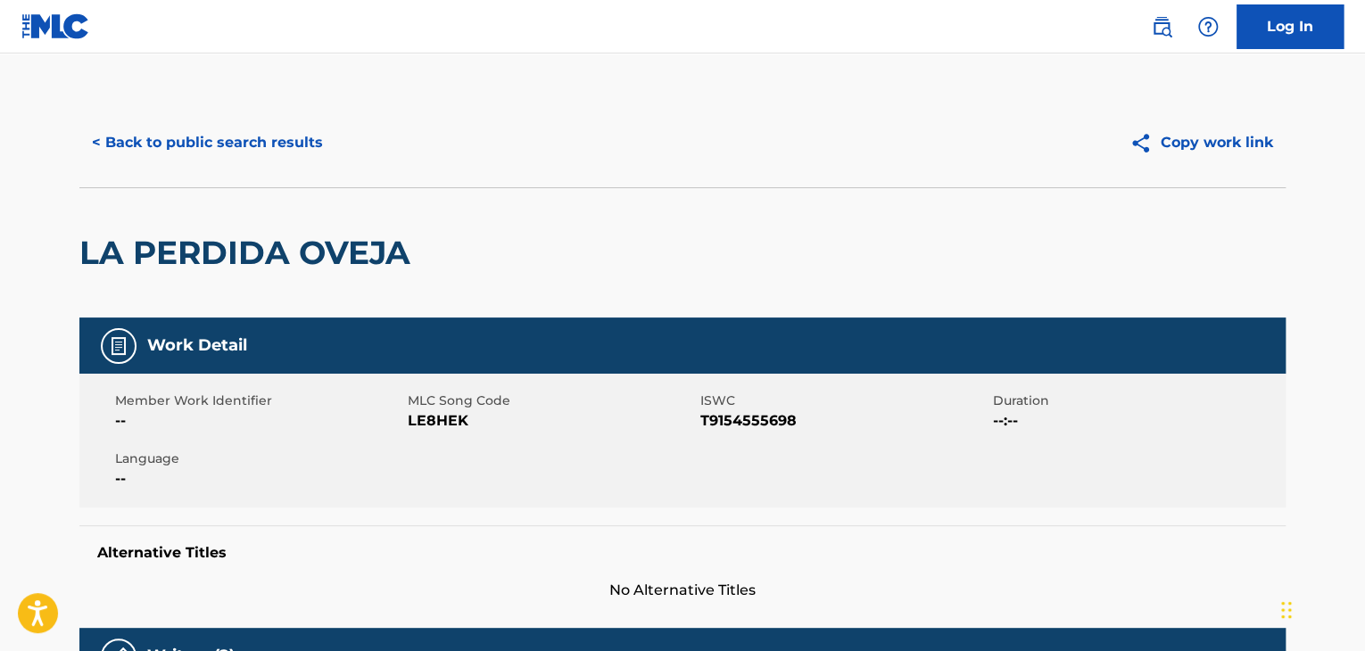
click at [418, 416] on span "LE8HEK" at bounding box center [552, 420] width 288 height 21
copy span "LE8HEK"
click at [161, 141] on button "< Back to public search results" at bounding box center [207, 142] width 256 height 45
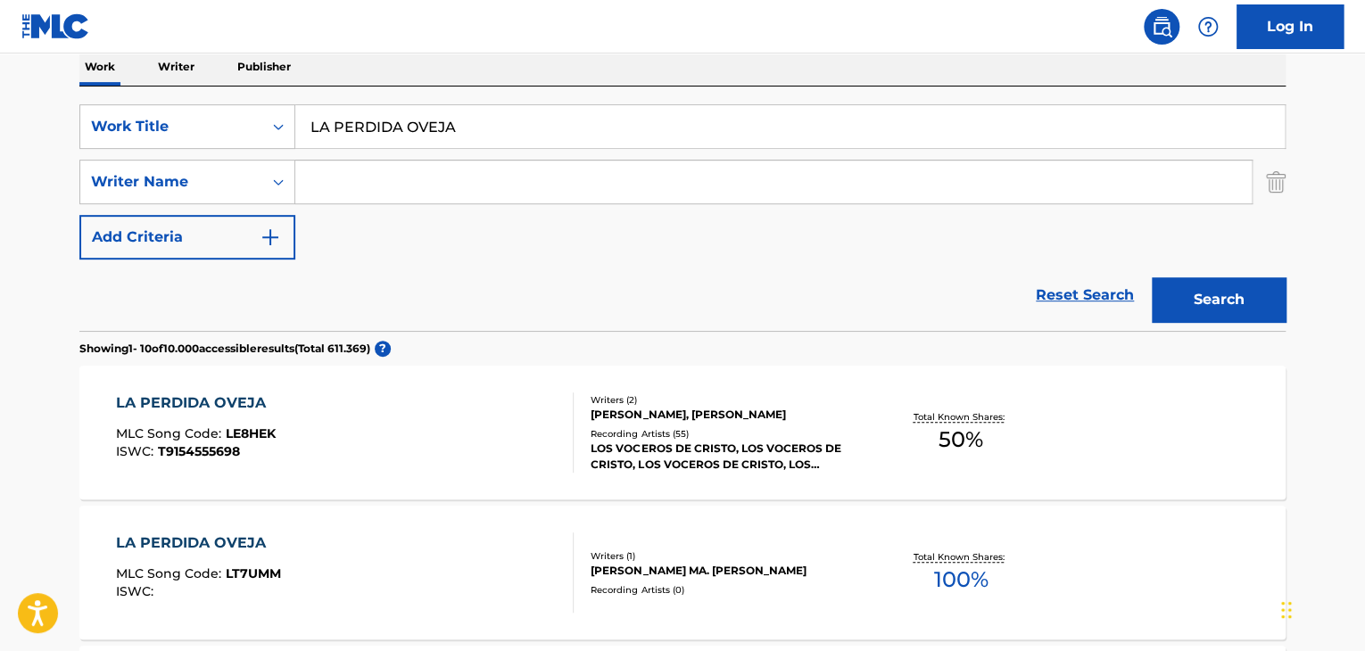
drag, startPoint x: 457, startPoint y: 122, endPoint x: 358, endPoint y: 115, distance: 99.3
click at [360, 115] on input "LA PERDIDA OVEJA" at bounding box center [790, 126] width 990 height 43
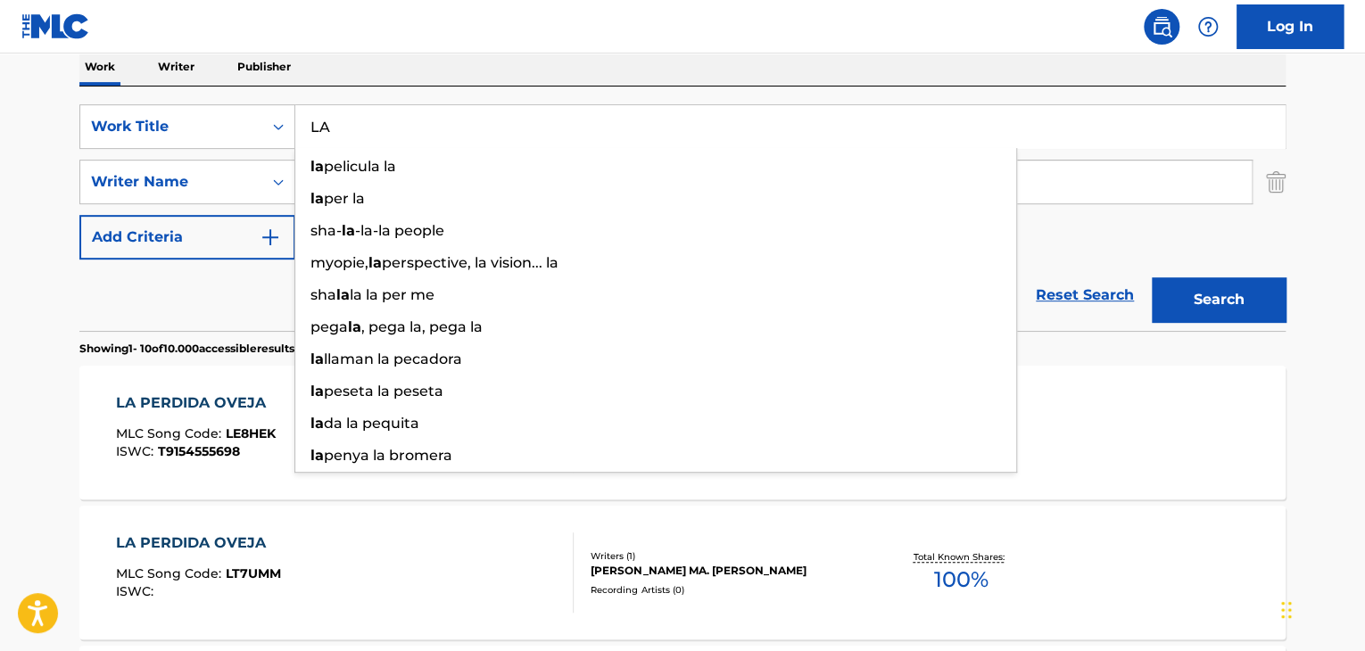
type input "L"
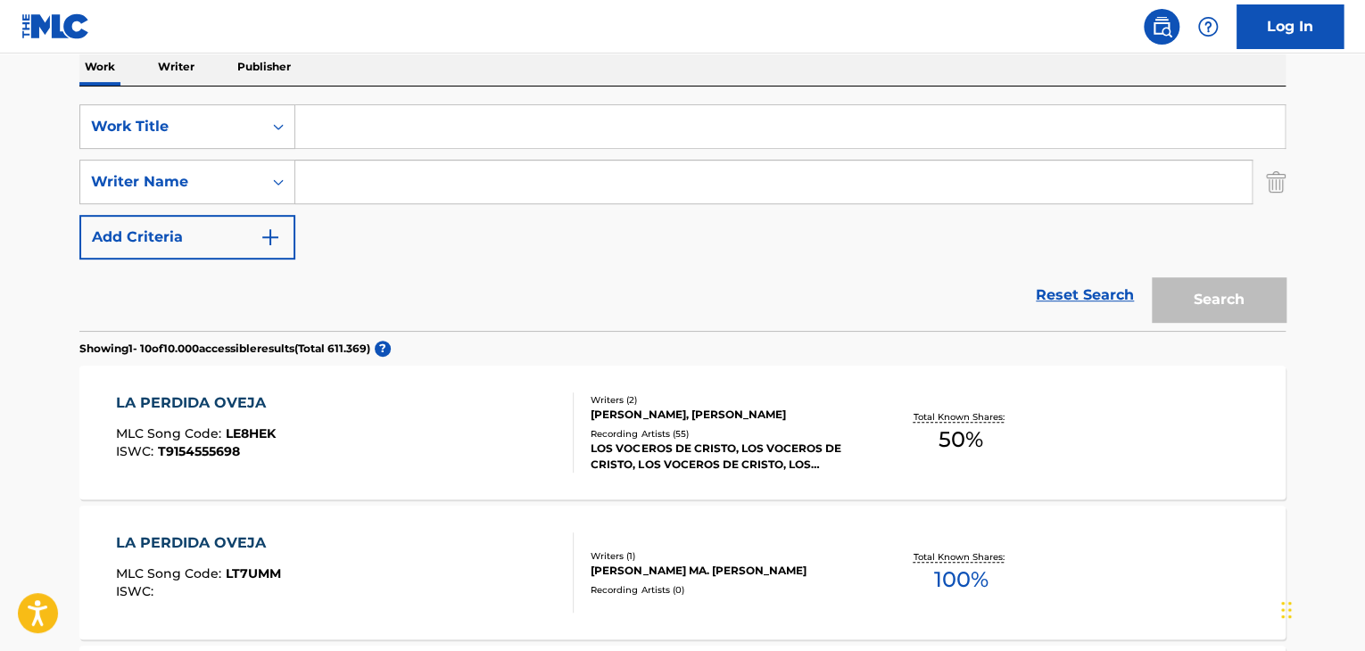
click at [418, 410] on div "LA PERDIDA OVEJA MLC Song Code : LE8HEK ISWC : T9154555698" at bounding box center [345, 433] width 459 height 80
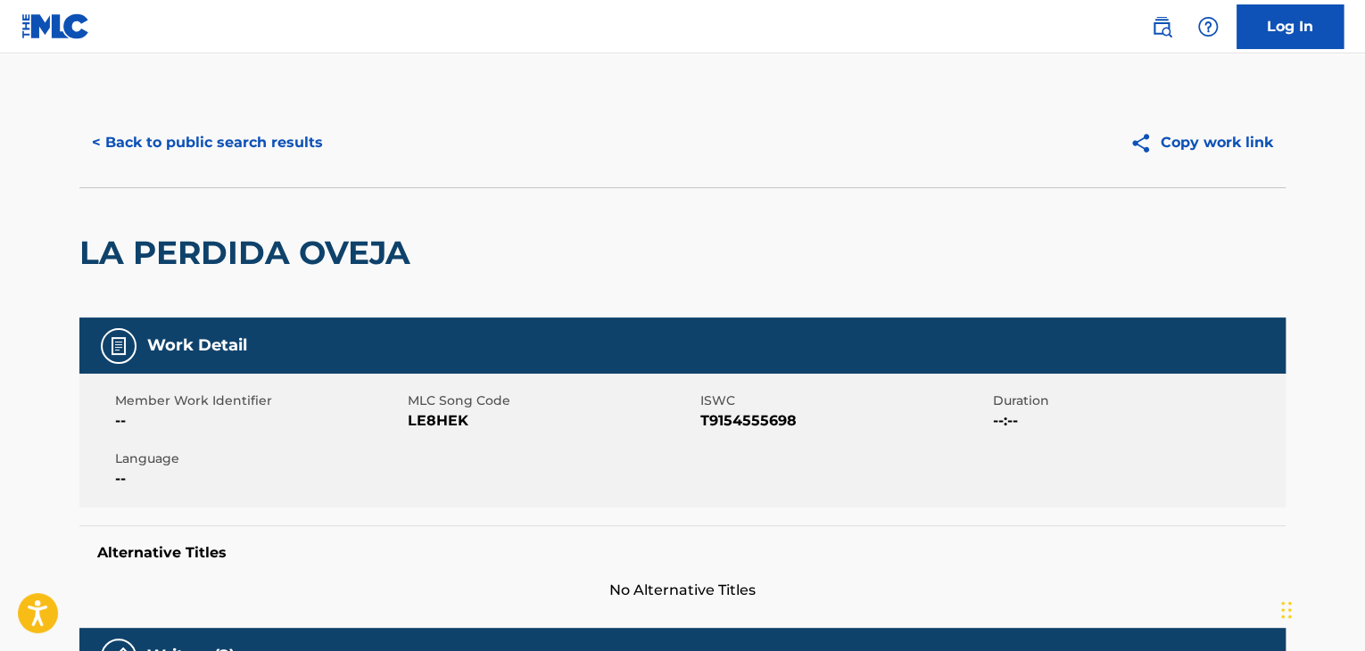
click at [422, 429] on span "LE8HEK" at bounding box center [552, 420] width 288 height 21
copy span "LE8HEK"
click at [196, 139] on button "< Back to public search results" at bounding box center [207, 142] width 256 height 45
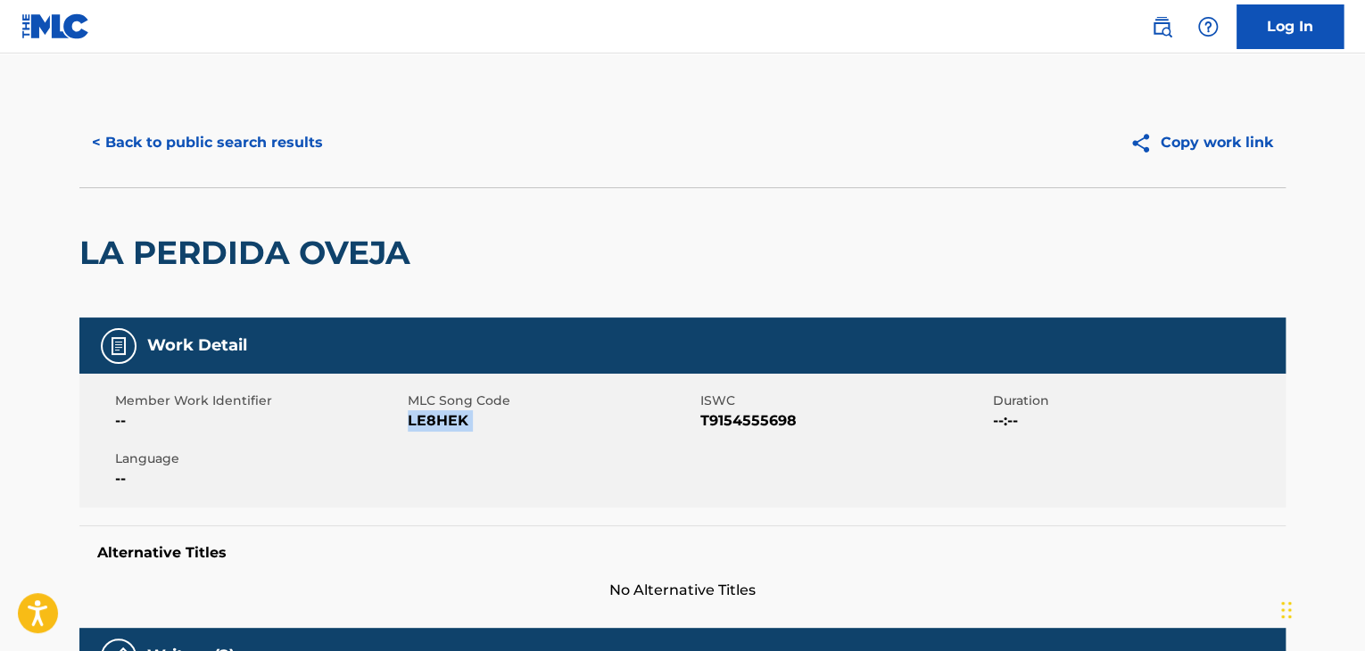
scroll to position [293, 0]
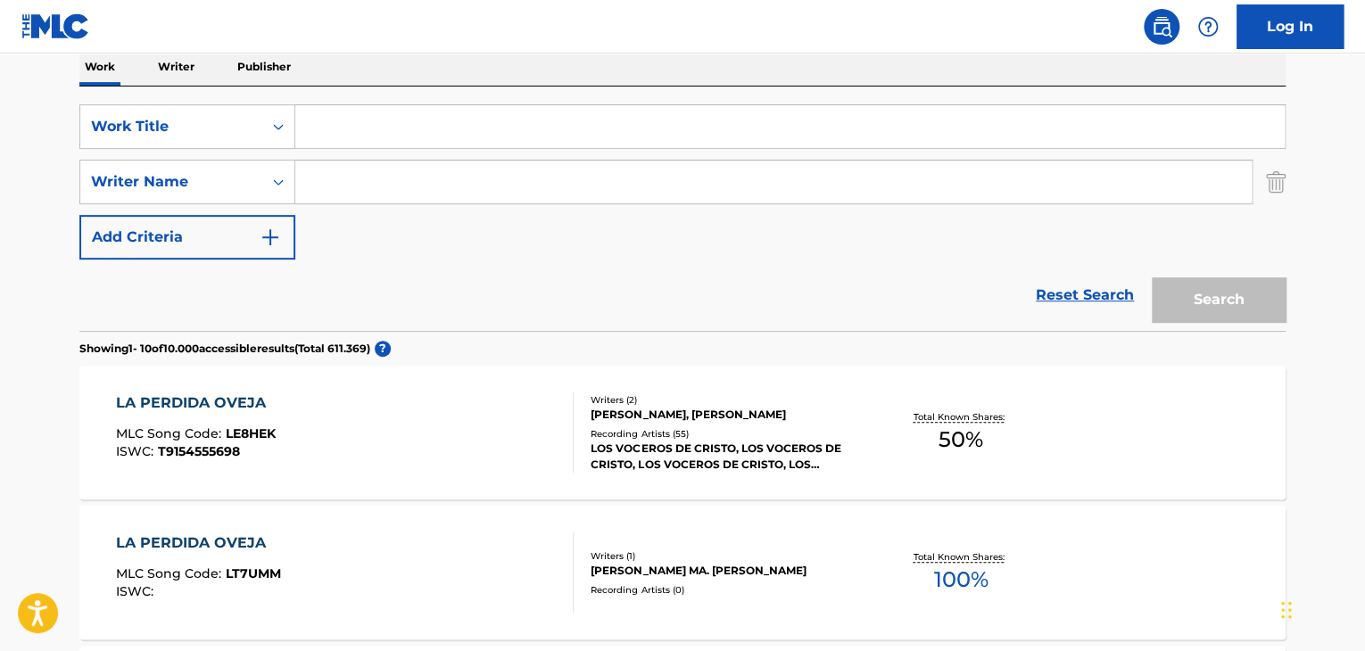
click at [355, 127] on input "Search Form" at bounding box center [790, 126] width 990 height 43
paste input "MI PUEBLO UNO ES"
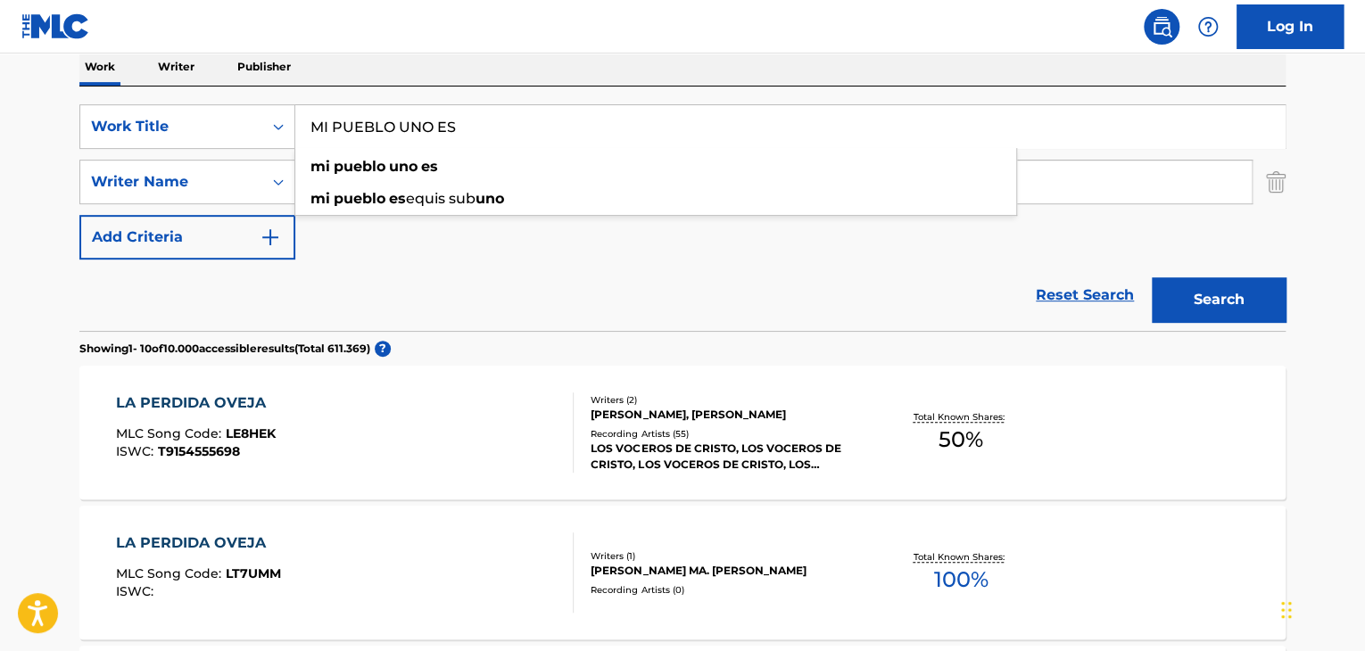
type input "MI PUEBLO UNO ES"
click at [1221, 290] on button "Search" at bounding box center [1219, 300] width 134 height 45
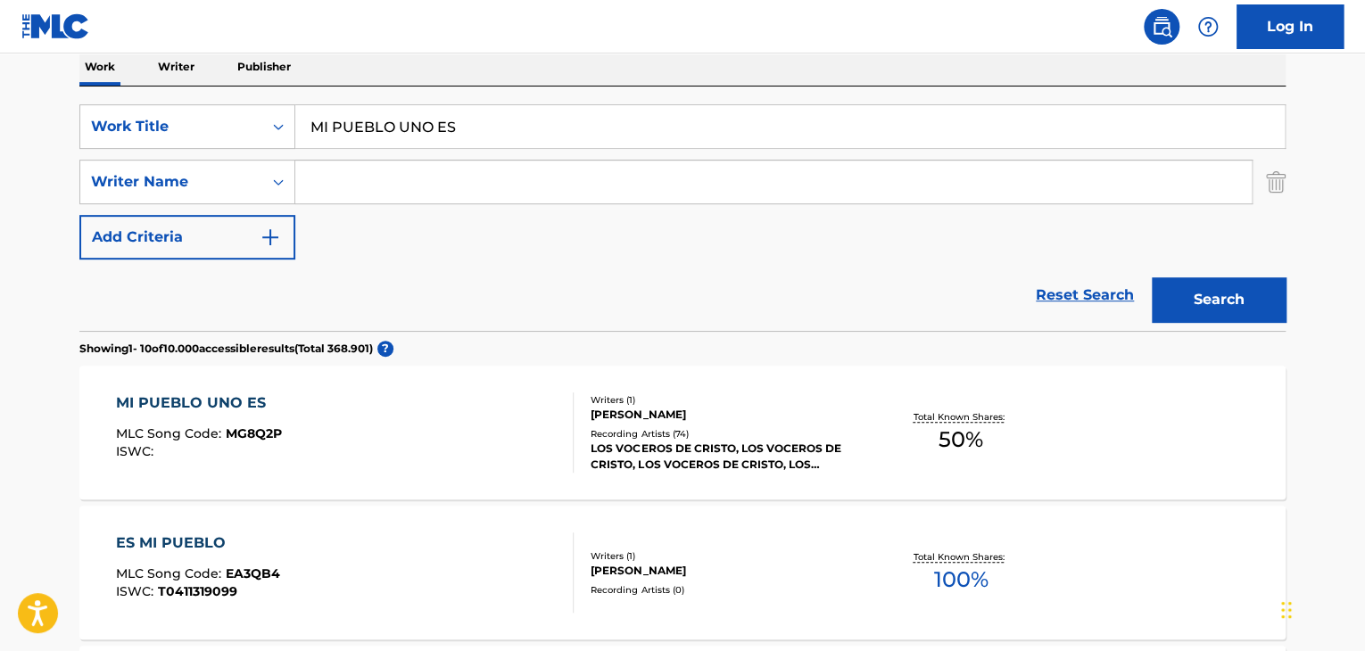
click at [256, 427] on span "MG8Q2P" at bounding box center [254, 434] width 56 height 16
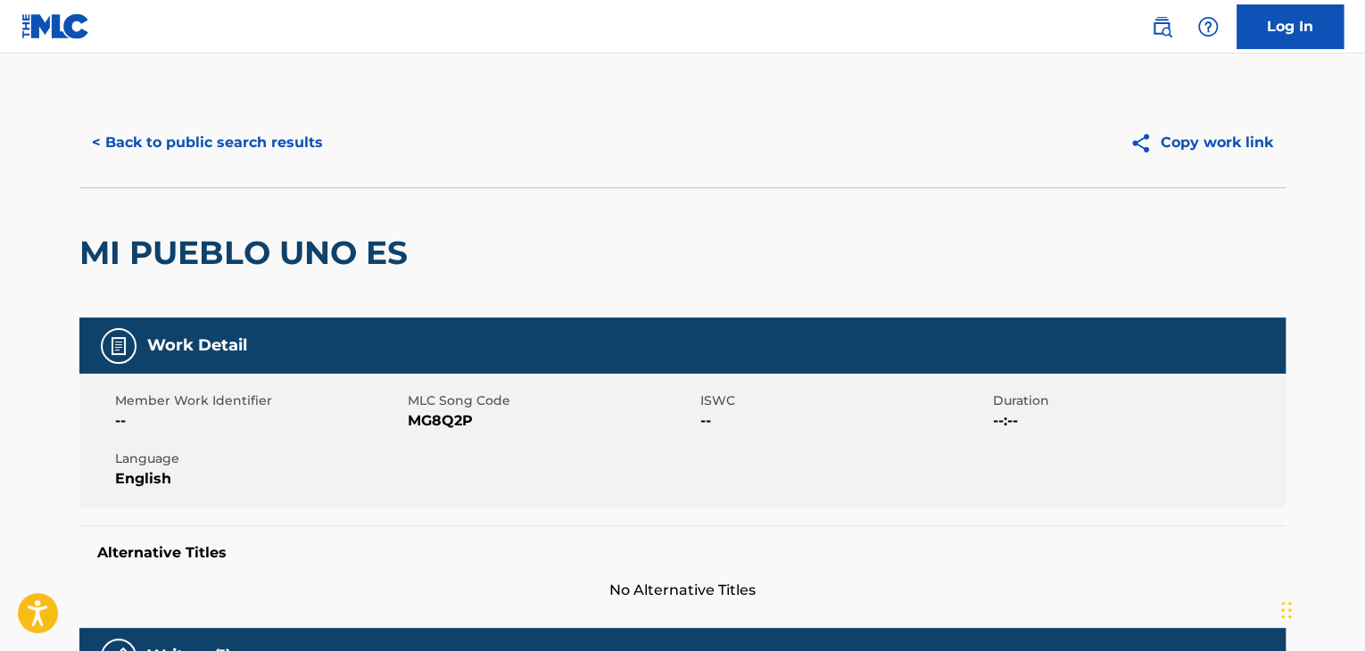
click at [427, 419] on span "MG8Q2P" at bounding box center [552, 420] width 288 height 21
copy span "MG8Q2P"
click at [312, 145] on button "< Back to public search results" at bounding box center [207, 142] width 256 height 45
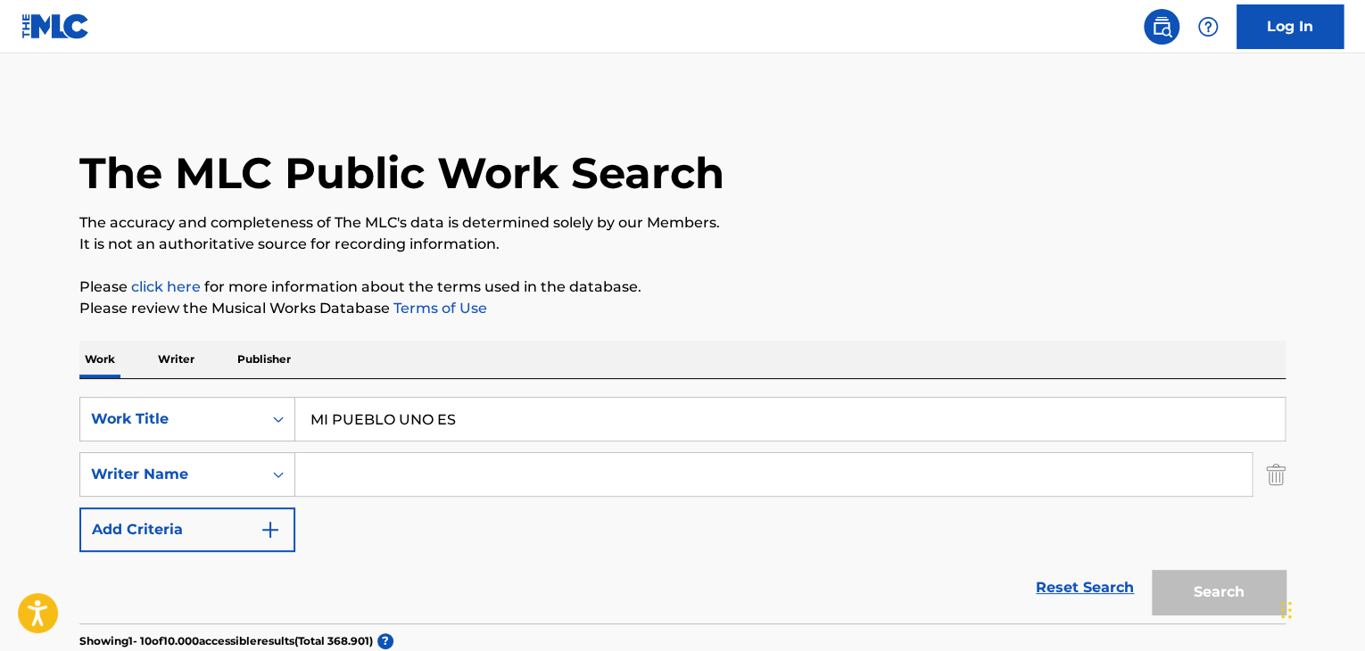
scroll to position [293, 0]
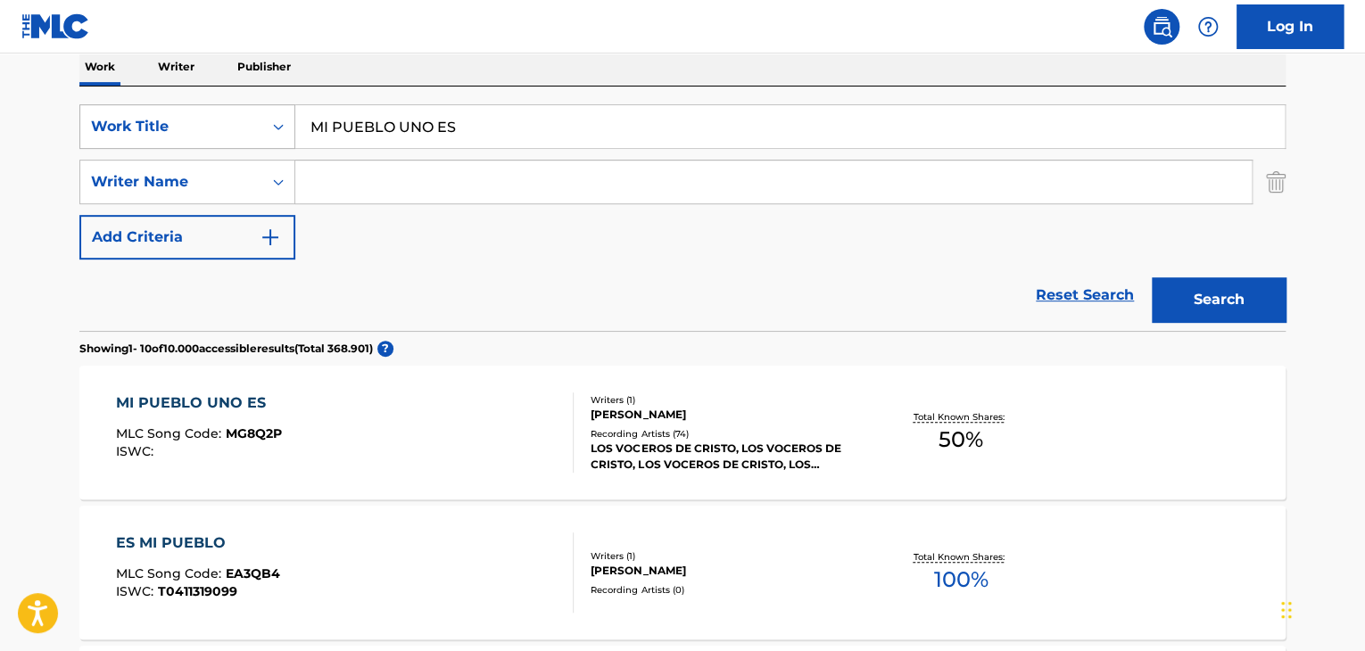
click at [269, 118] on div "Search Form" at bounding box center [278, 127] width 32 height 32
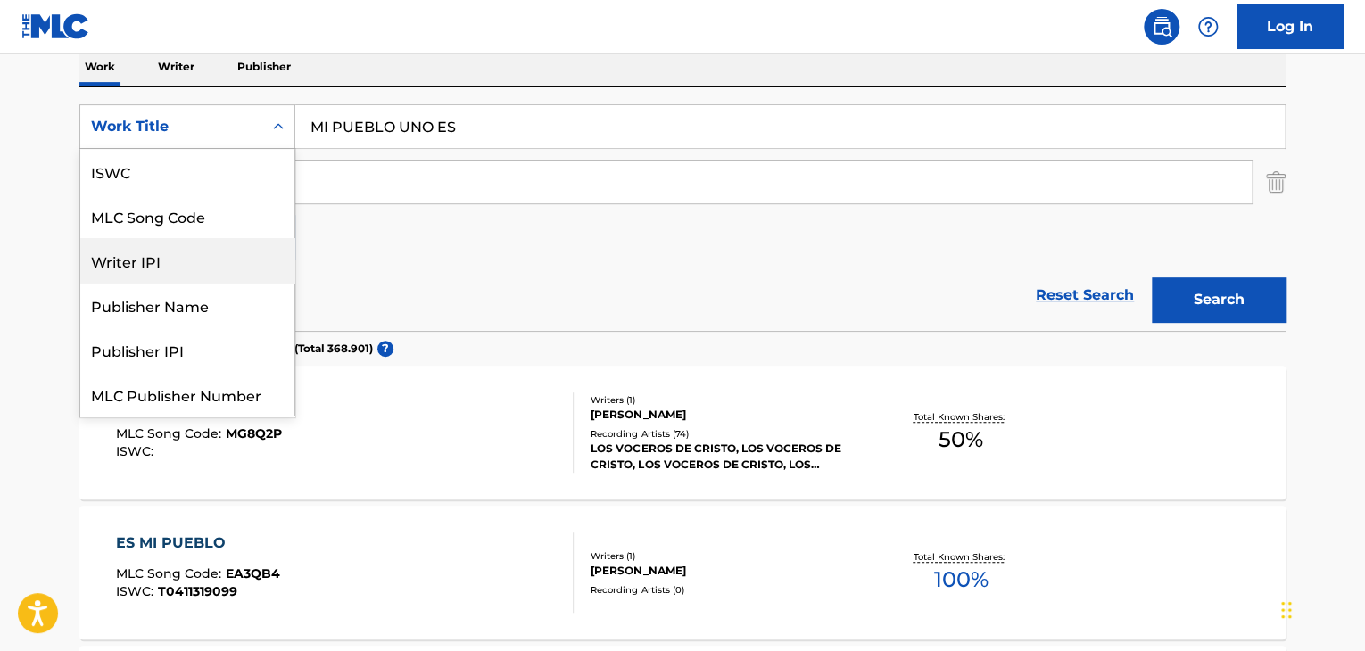
scroll to position [45, 0]
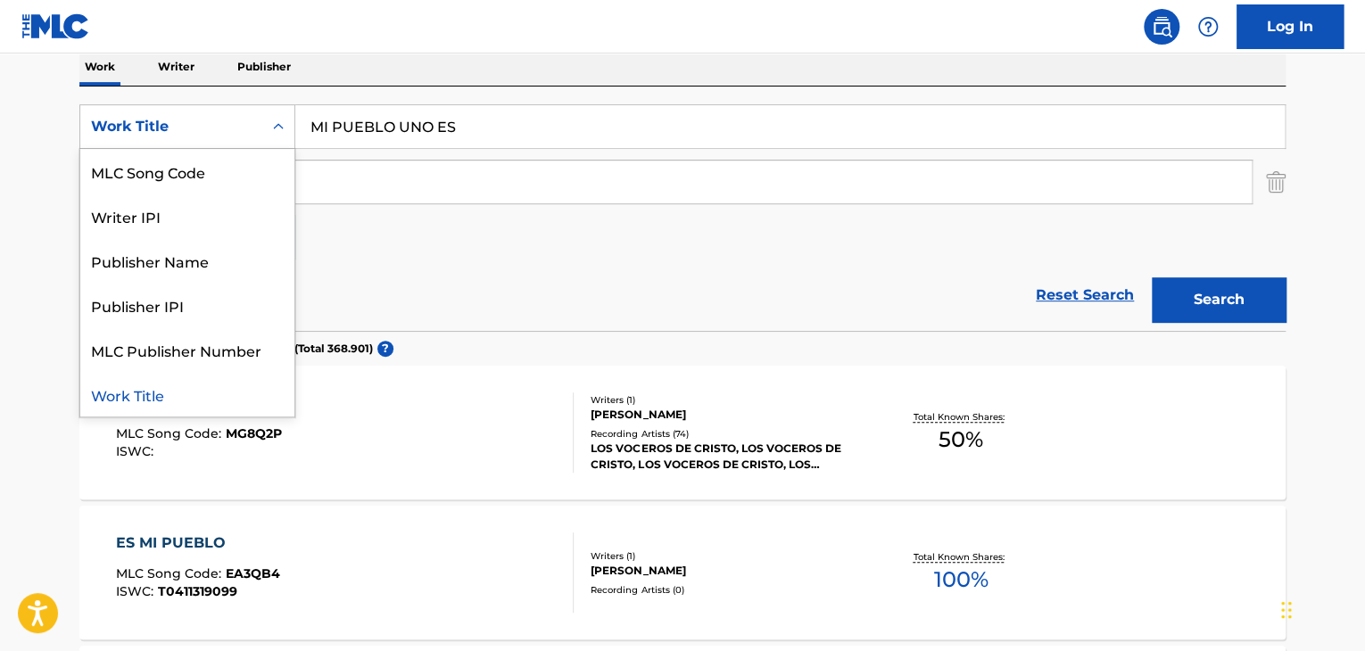
click at [157, 393] on div "Work Title" at bounding box center [187, 394] width 214 height 45
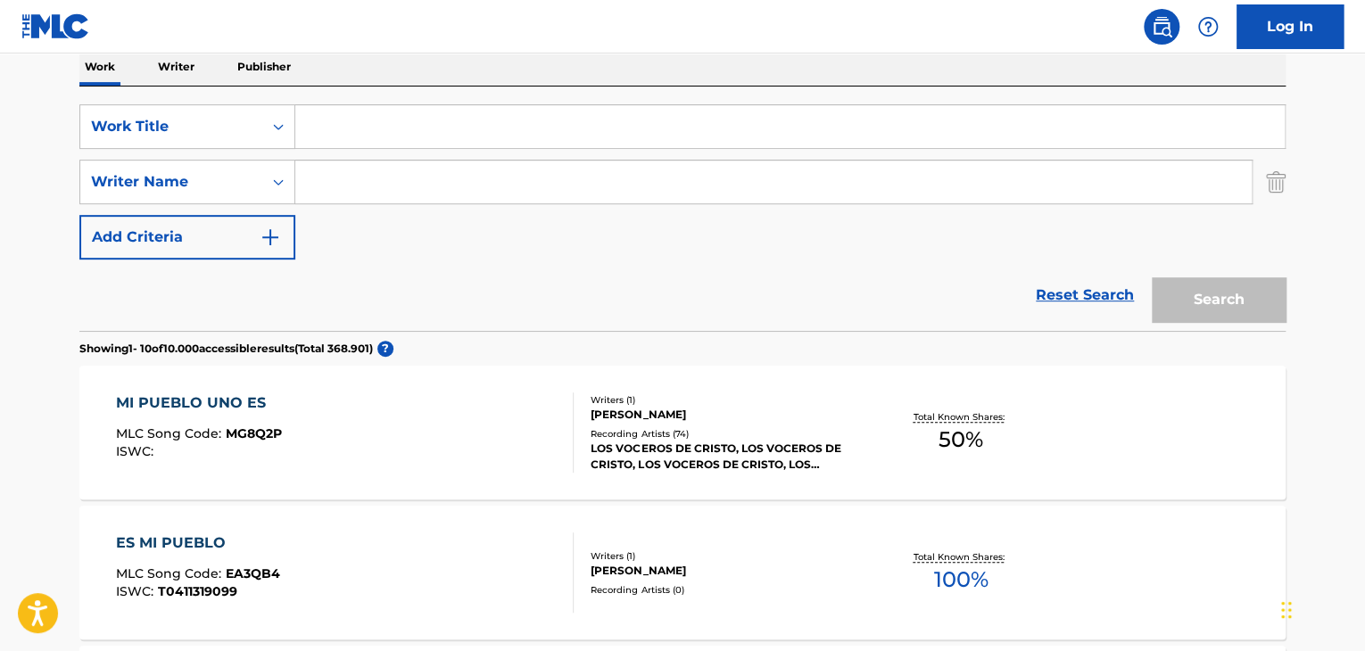
click at [369, 128] on input "Search Form" at bounding box center [790, 126] width 990 height 43
paste input "Únenos Padre"
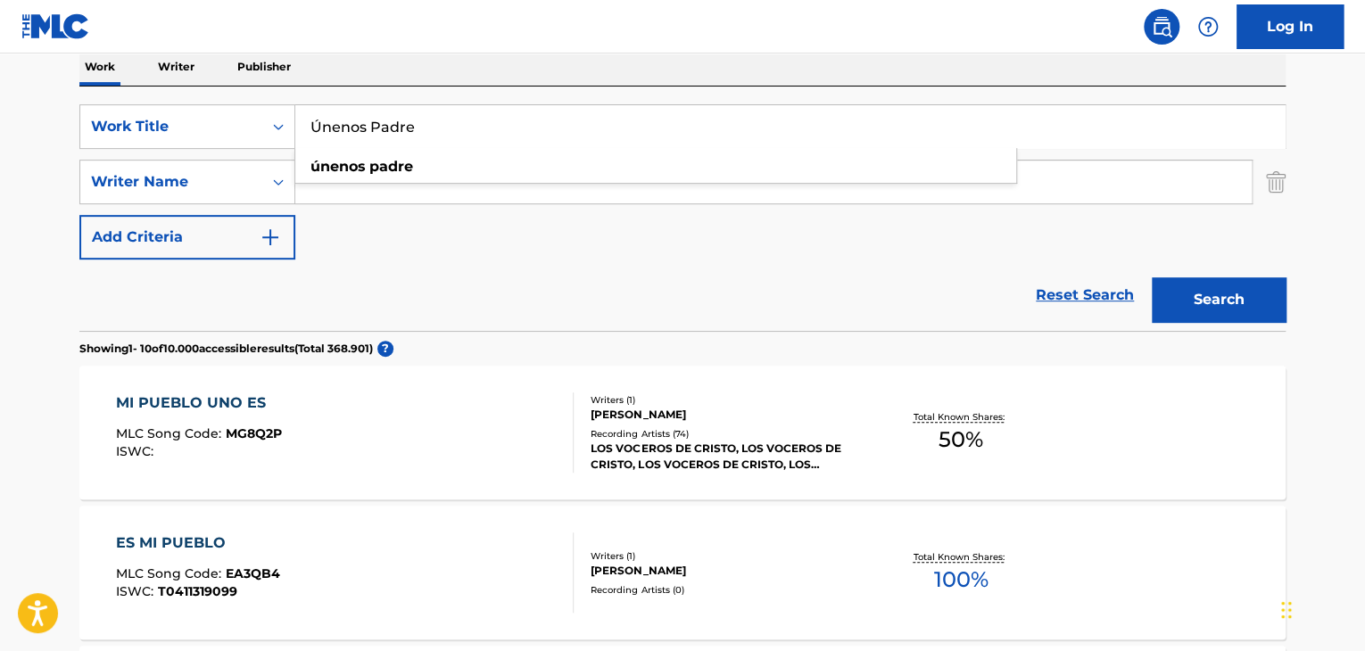
type input "Únenos Padre"
click at [1209, 295] on button "Search" at bounding box center [1219, 300] width 134 height 45
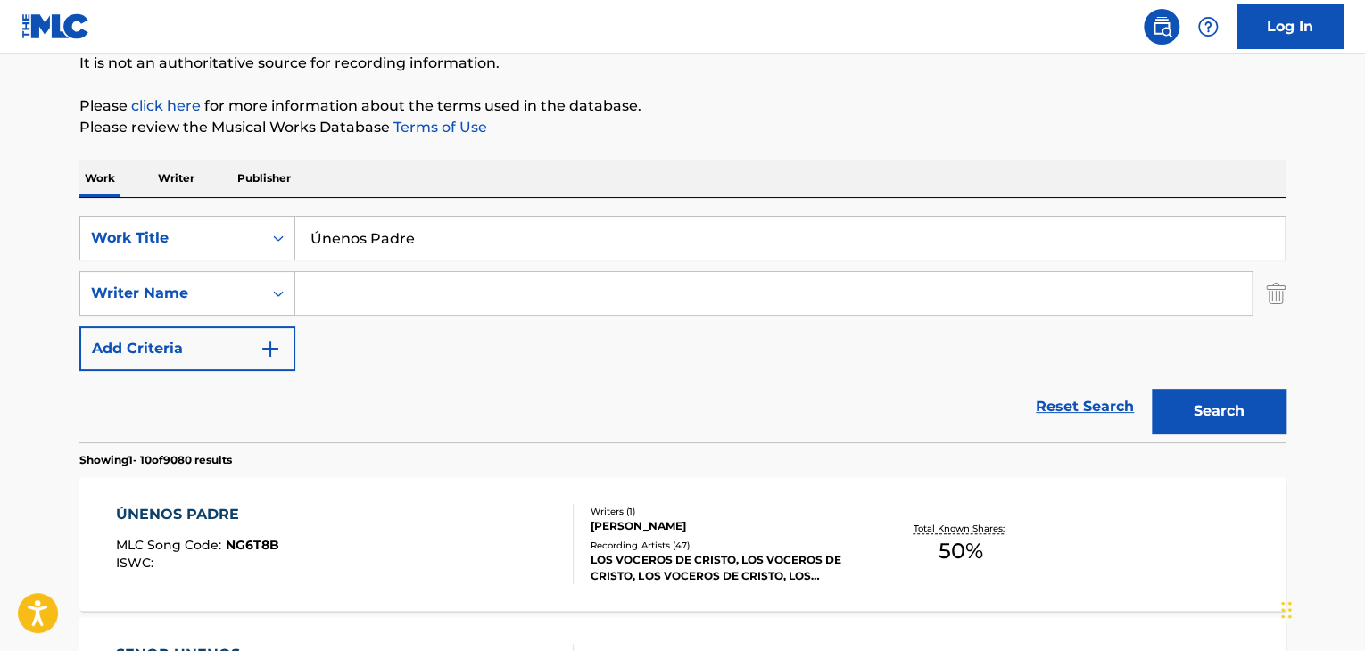
scroll to position [293, 0]
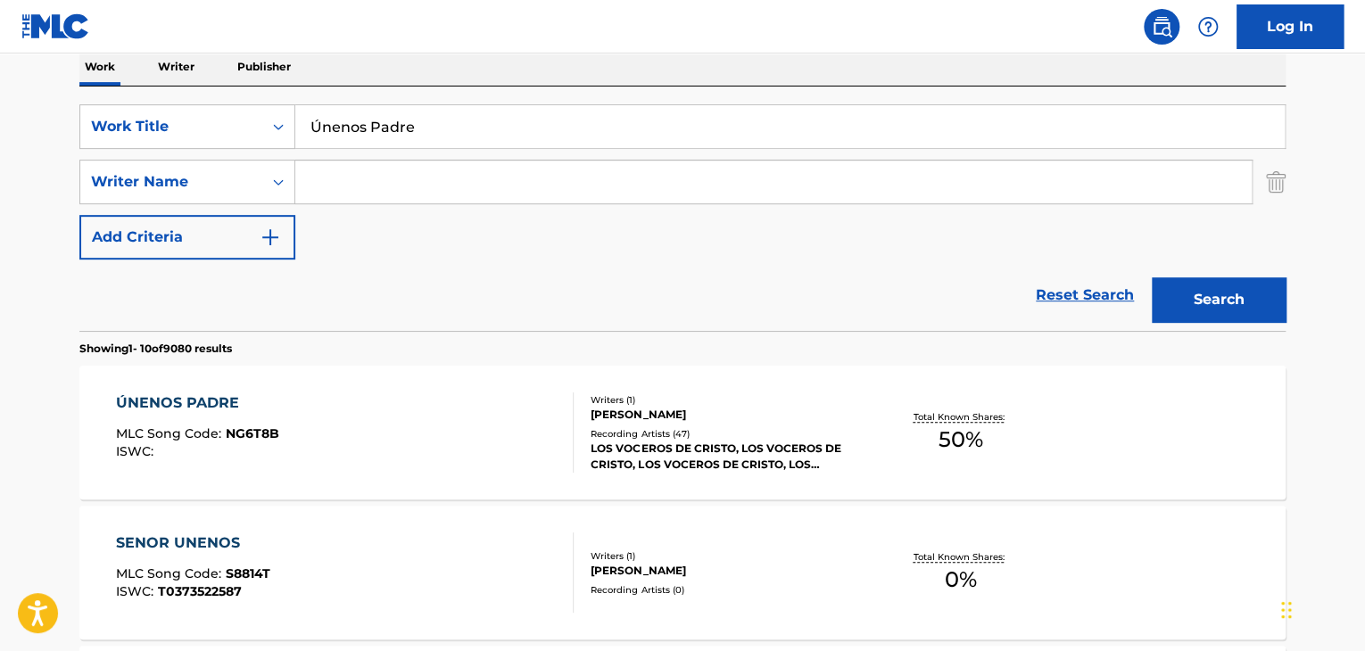
click at [445, 454] on div "ÚNENOS PADRE MLC Song Code : NG6T8B ISWC :" at bounding box center [345, 433] width 459 height 80
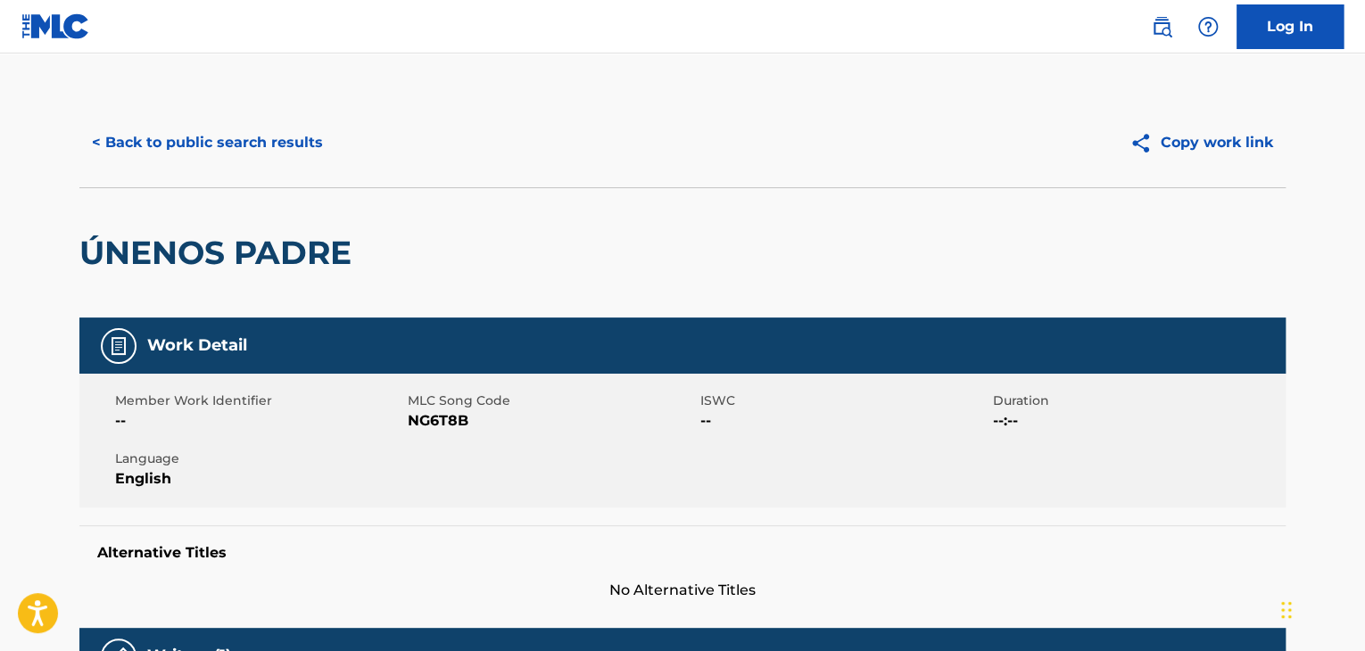
click at [439, 422] on span "NG6T8B" at bounding box center [552, 420] width 288 height 21
click at [437, 422] on span "NG6T8B" at bounding box center [552, 420] width 288 height 21
copy span "NG6T8B"
click at [167, 144] on button "< Back to public search results" at bounding box center [207, 142] width 256 height 45
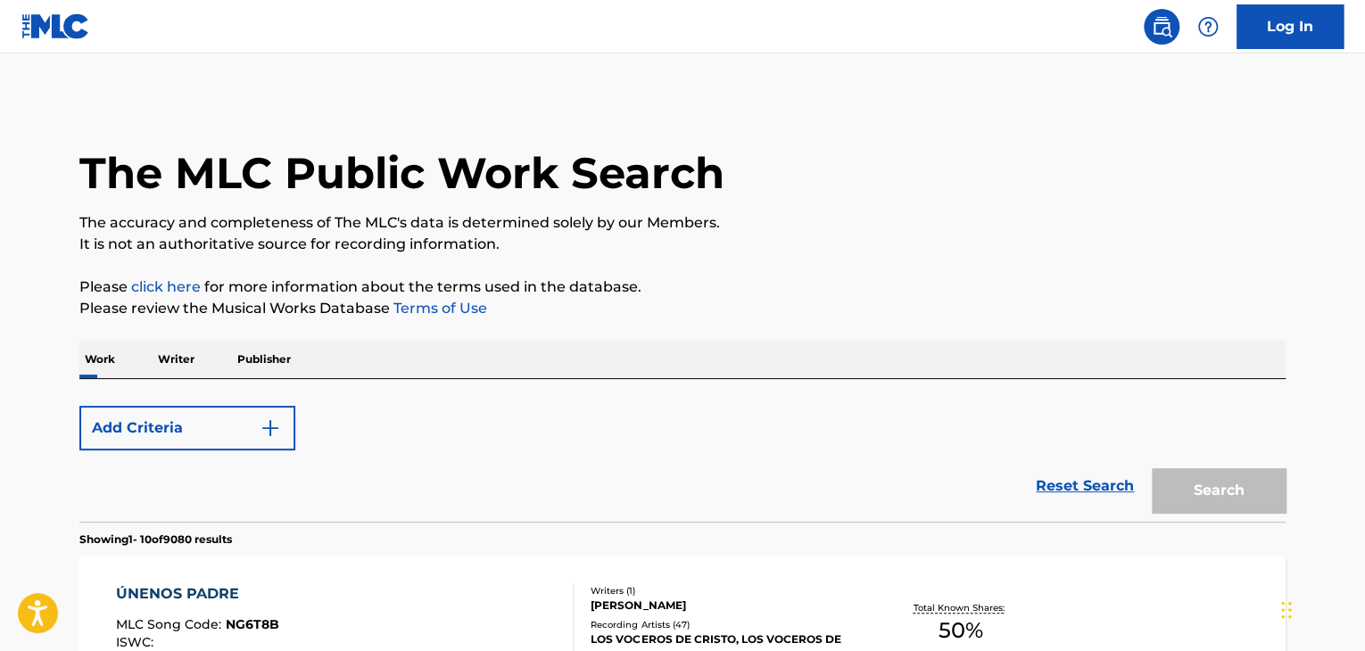
scroll to position [293, 0]
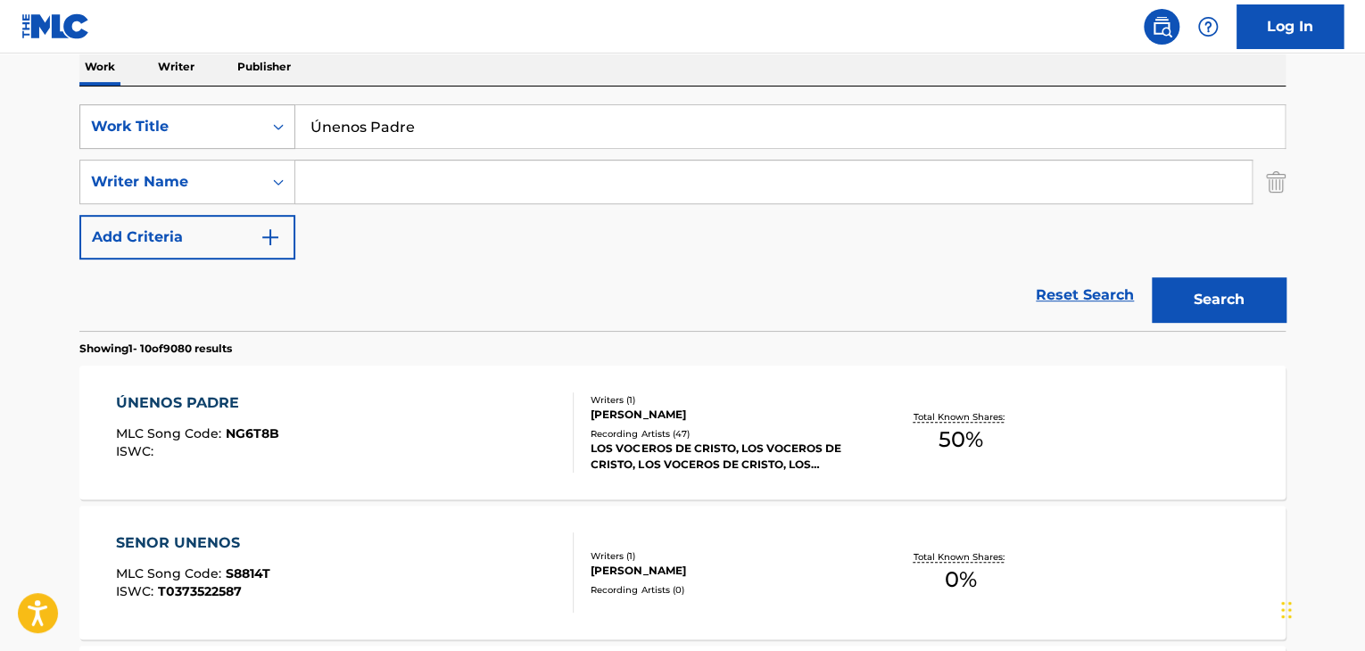
drag, startPoint x: 418, startPoint y: 135, endPoint x: 254, endPoint y: 131, distance: 163.3
click at [256, 131] on div "SearchWithCriteria1e49977d-f623-48ef-bd23-2af2cf5b0bb4 Work Title Únenos Padre" at bounding box center [682, 126] width 1206 height 45
paste input "Who is He? - Piano"
type input "Who is He? - Piano"
click at [1249, 293] on button "Search" at bounding box center [1219, 300] width 134 height 45
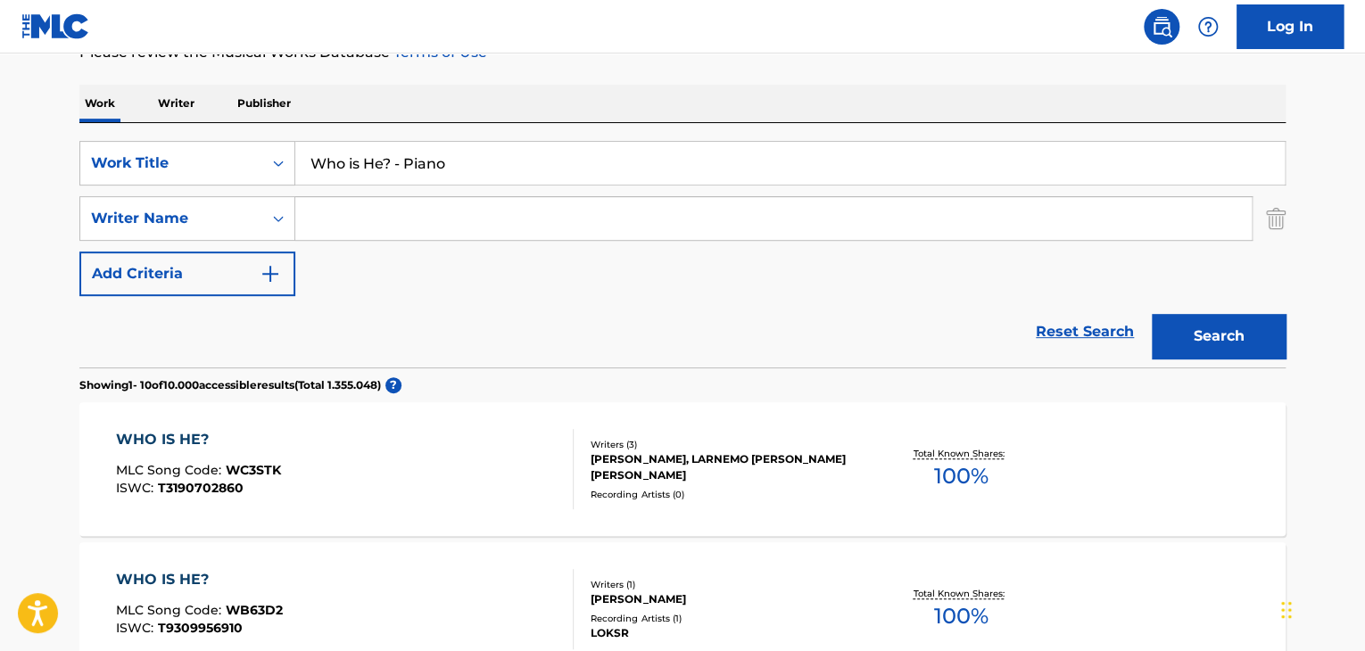
scroll to position [0, 0]
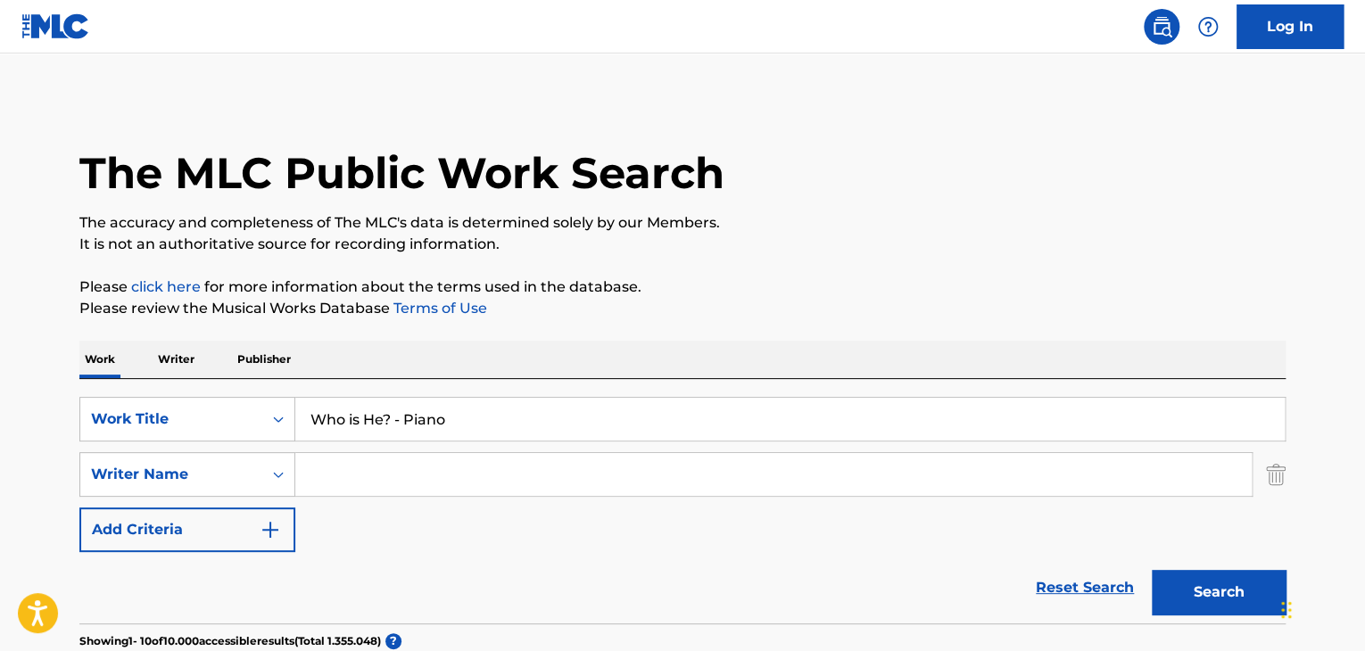
drag, startPoint x: 390, startPoint y: 482, endPoint x: 389, endPoint y: 470, distance: 11.6
click at [389, 482] on input "Search Form" at bounding box center [773, 474] width 957 height 43
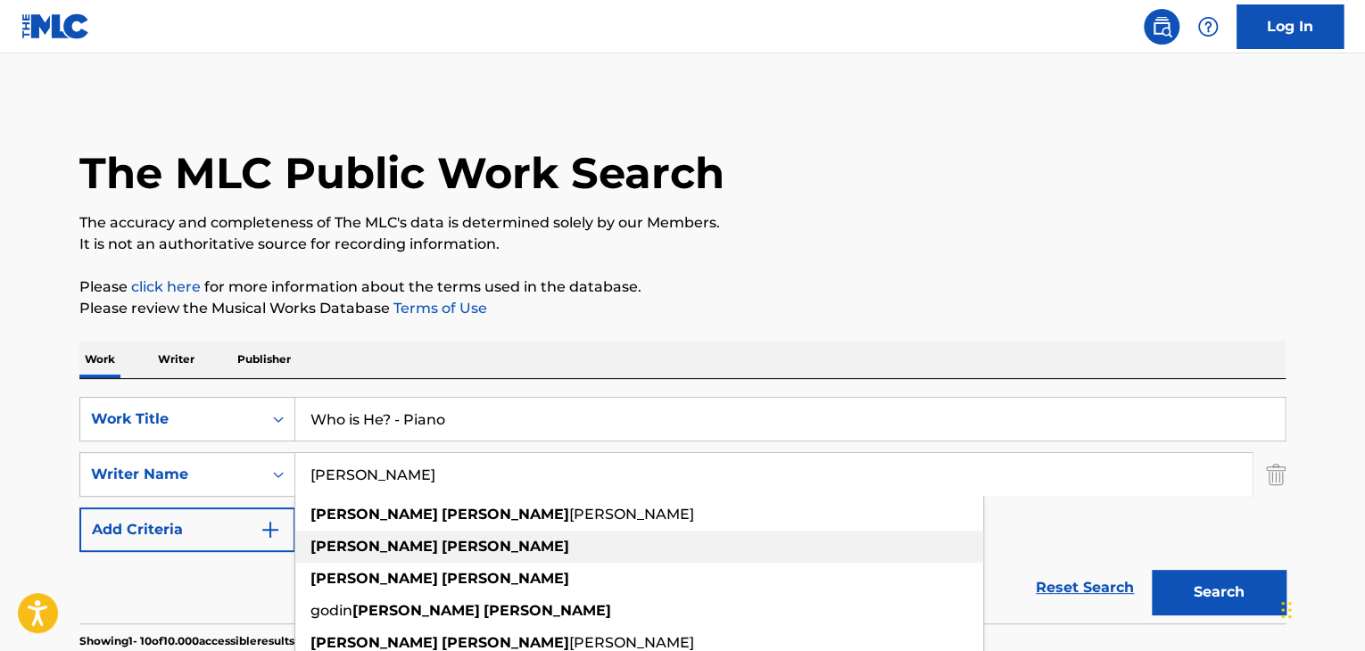
click at [442, 543] on strong "[PERSON_NAME]" at bounding box center [506, 546] width 128 height 17
type input "[PERSON_NAME]"
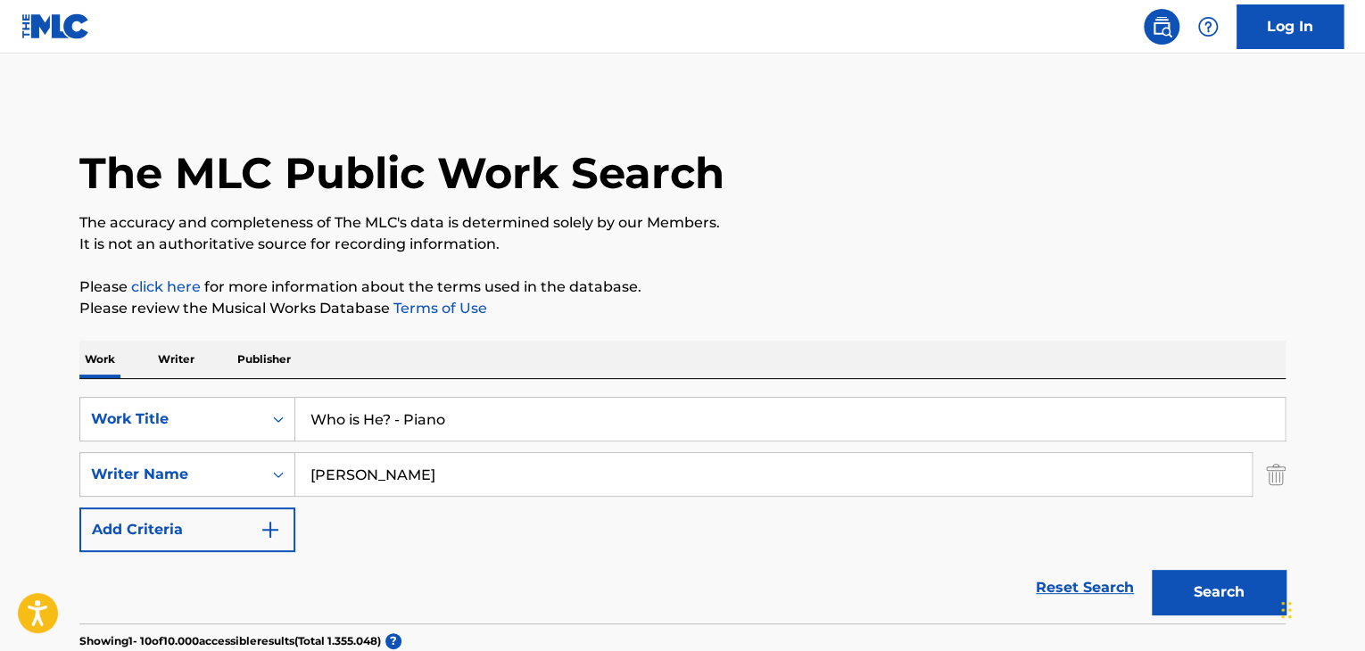
click at [1178, 593] on button "Search" at bounding box center [1219, 592] width 134 height 45
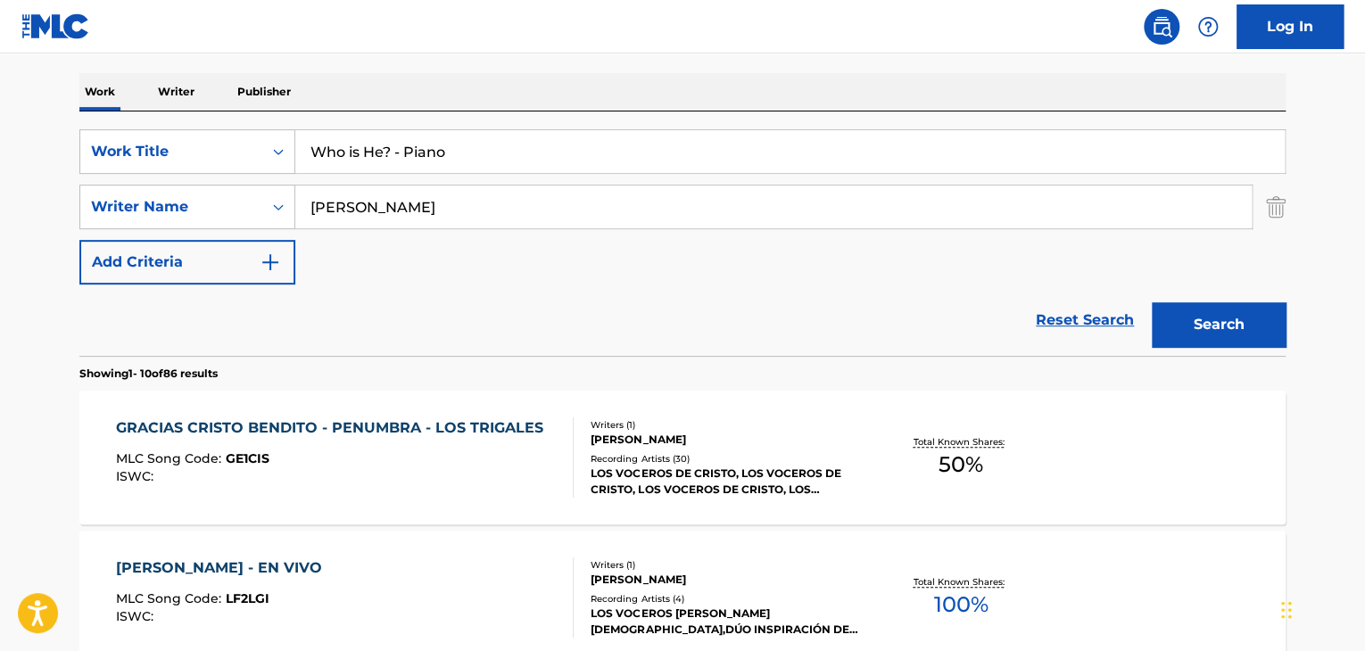
scroll to position [357, 0]
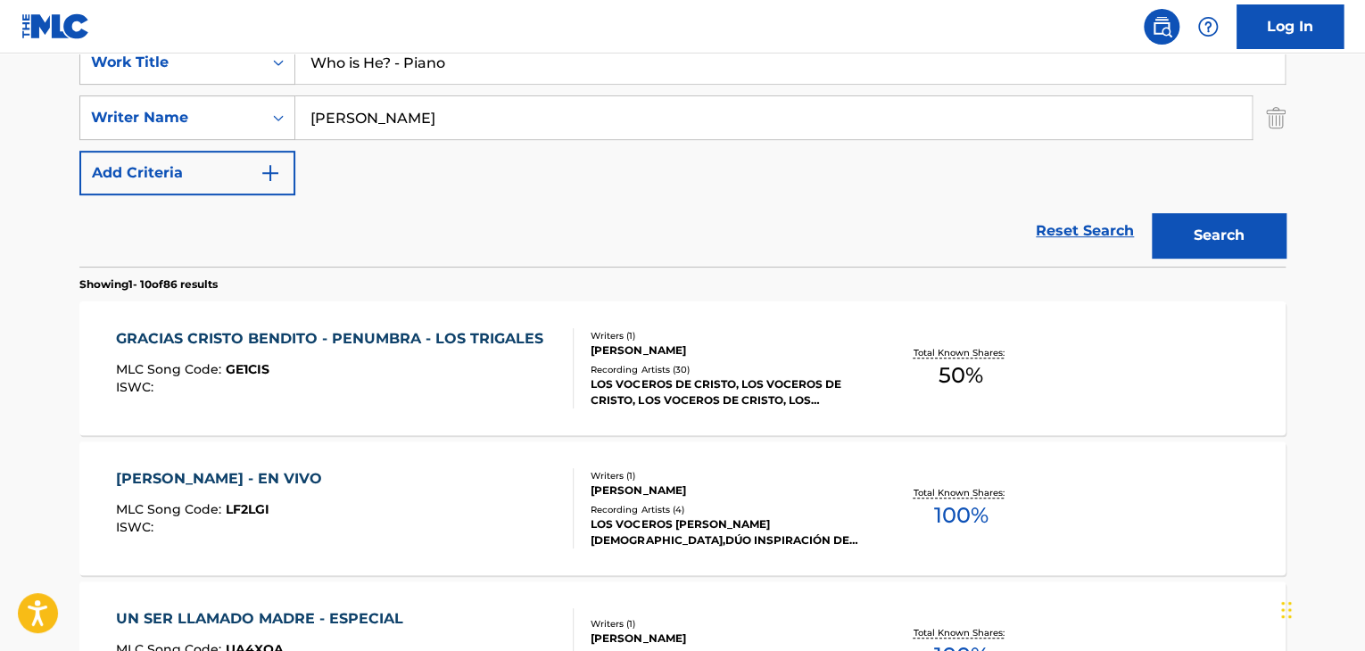
drag, startPoint x: 446, startPoint y: 69, endPoint x: 339, endPoint y: 69, distance: 107.1
click at [339, 69] on input "Who is He? - Piano" at bounding box center [790, 62] width 990 height 43
click at [405, 52] on nav "Log In" at bounding box center [682, 27] width 1365 height 54
drag, startPoint x: 394, startPoint y: 62, endPoint x: 568, endPoint y: 97, distance: 177.6
click at [568, 97] on div "SearchWithCriteria1e49977d-f623-48ef-bd23-2af2cf5b0bb4 Work Title Who is He? - …" at bounding box center [682, 117] width 1206 height 155
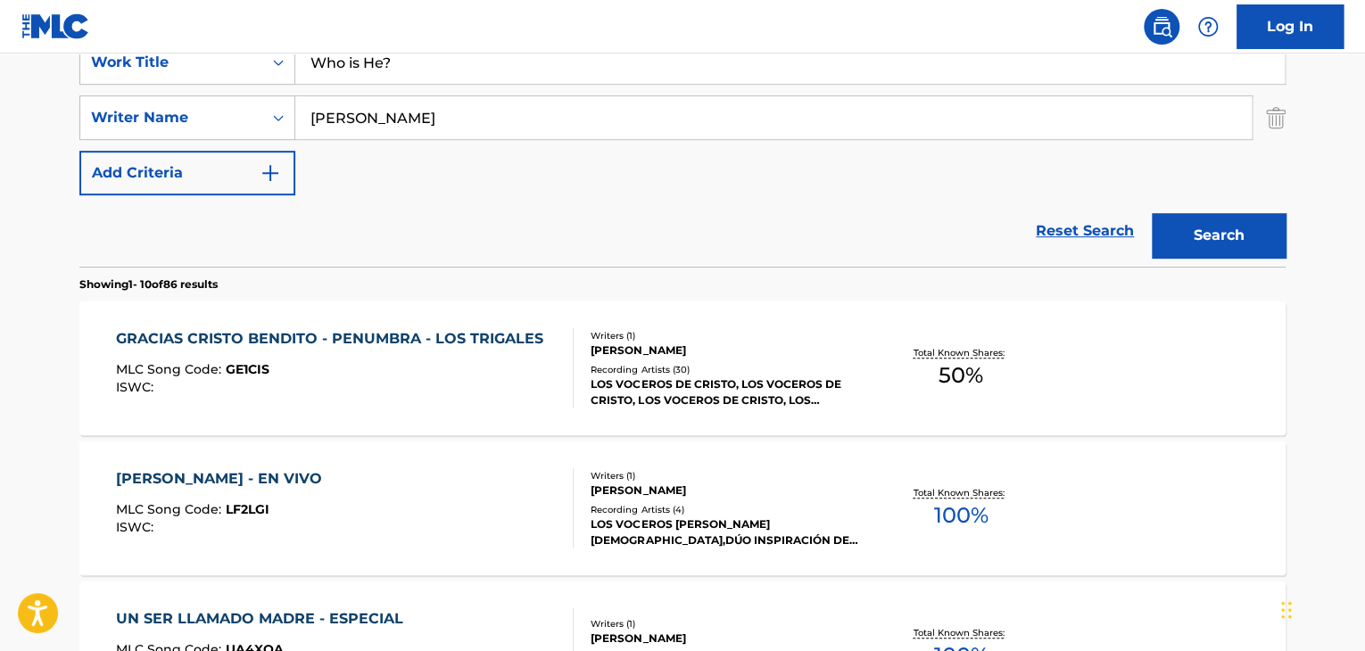
click at [1201, 220] on button "Search" at bounding box center [1219, 235] width 134 height 45
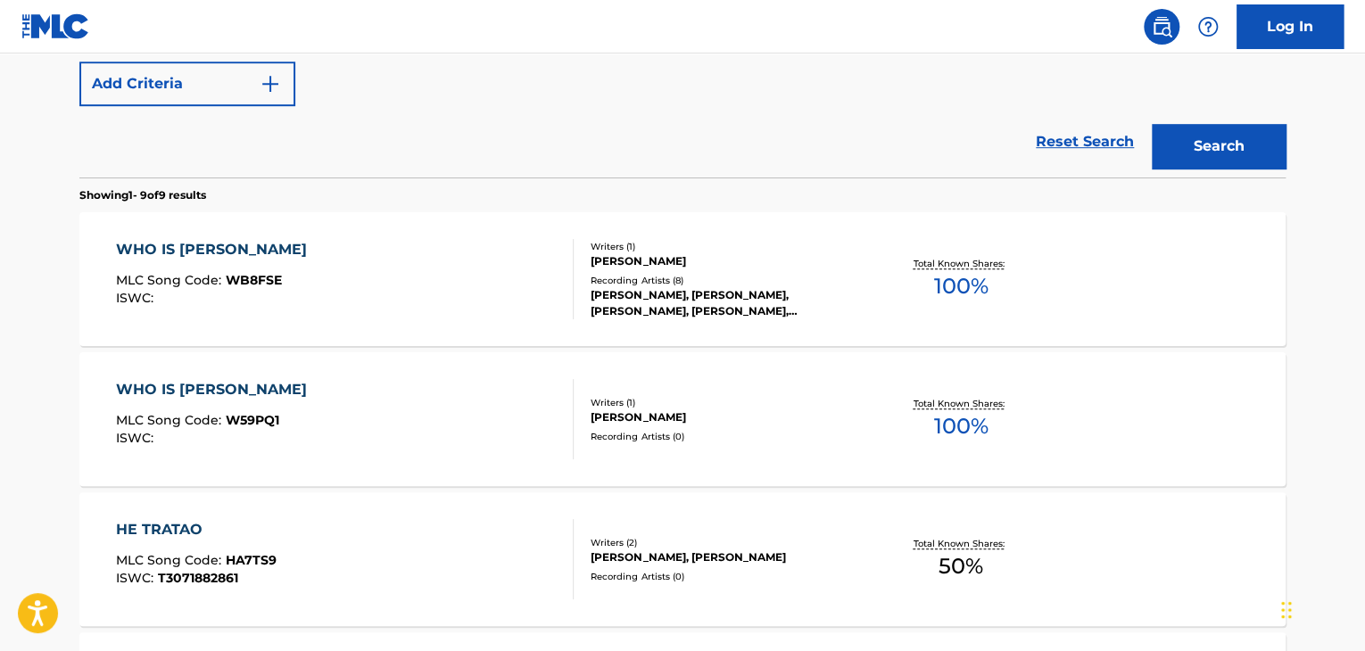
scroll to position [0, 0]
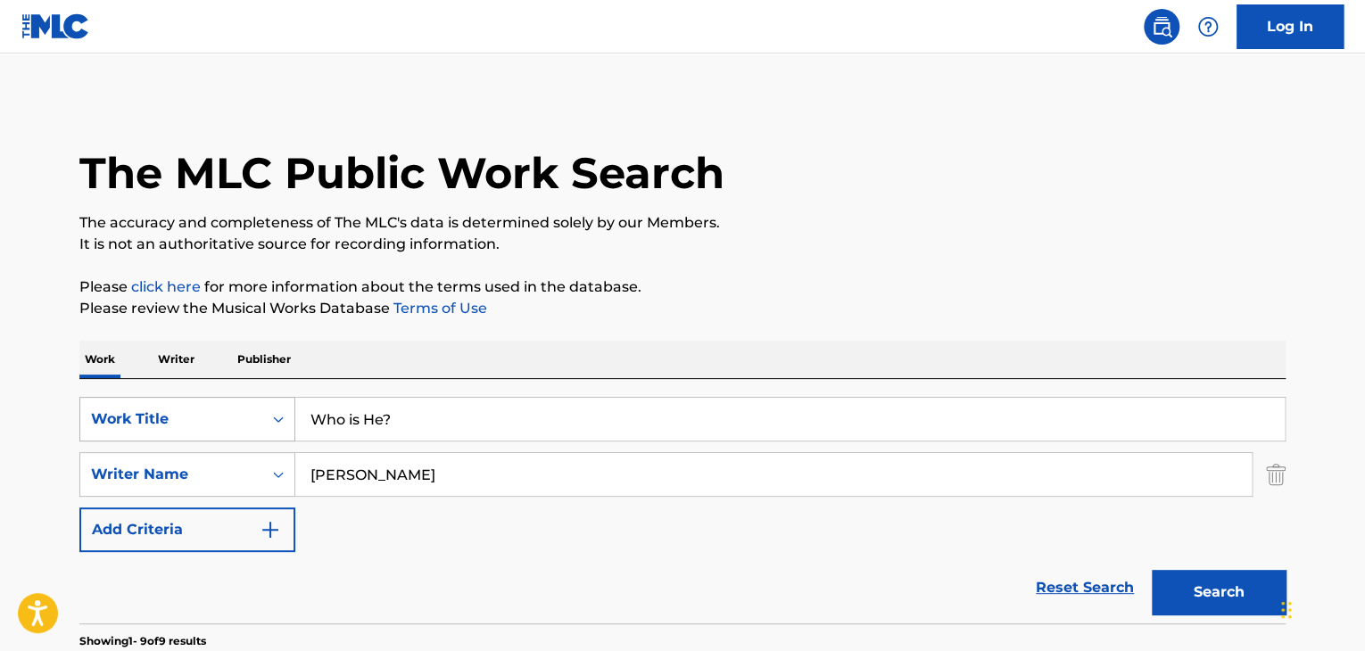
drag, startPoint x: 430, startPoint y: 411, endPoint x: 165, endPoint y: 407, distance: 265.0
click at [165, 407] on div "SearchWithCriteria1e49977d-f623-48ef-bd23-2af2cf5b0bb4 Work Title Who is He?" at bounding box center [682, 419] width 1206 height 45
click at [1183, 601] on button "Search" at bounding box center [1219, 592] width 134 height 45
drag, startPoint x: 396, startPoint y: 427, endPoint x: 195, endPoint y: 414, distance: 202.0
click at [196, 415] on div "SearchWithCriteria1e49977d-f623-48ef-bd23-2af2cf5b0bb4 Work Title quien es el" at bounding box center [682, 419] width 1206 height 45
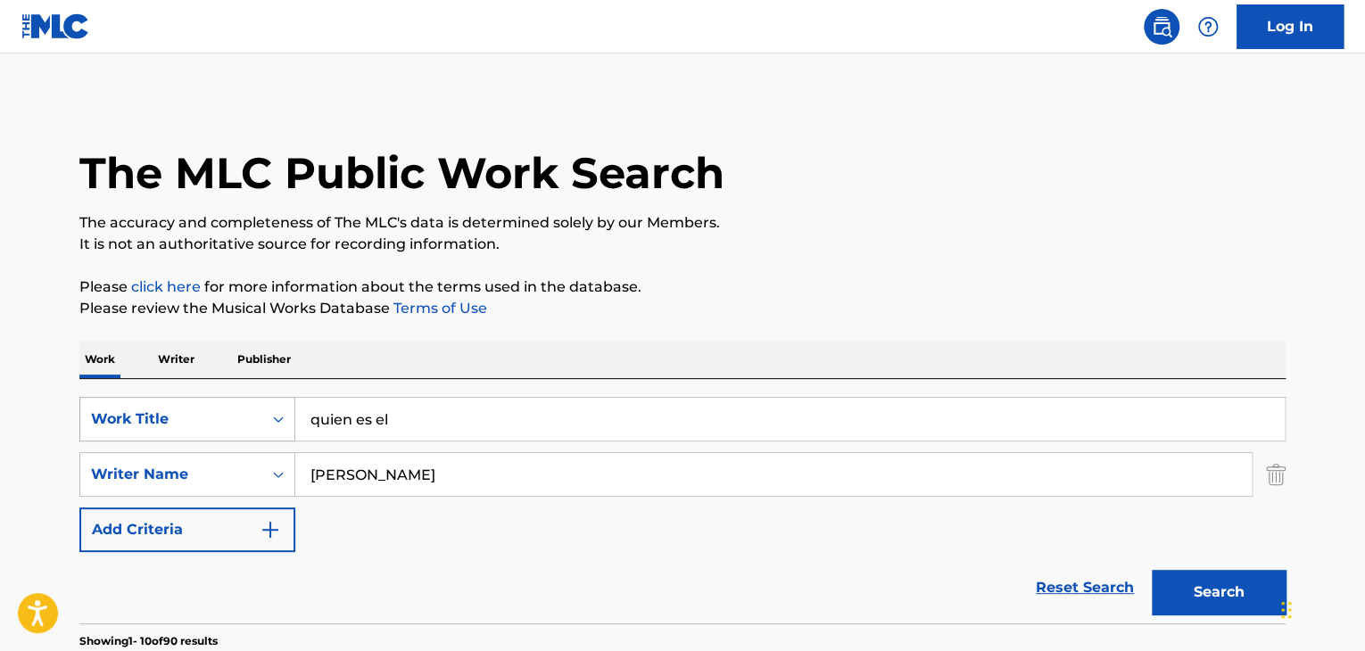
paste input "AY MI LLANURA"
type input "AY MI LLANURA"
click at [360, 489] on input "[PERSON_NAME]" at bounding box center [773, 474] width 957 height 43
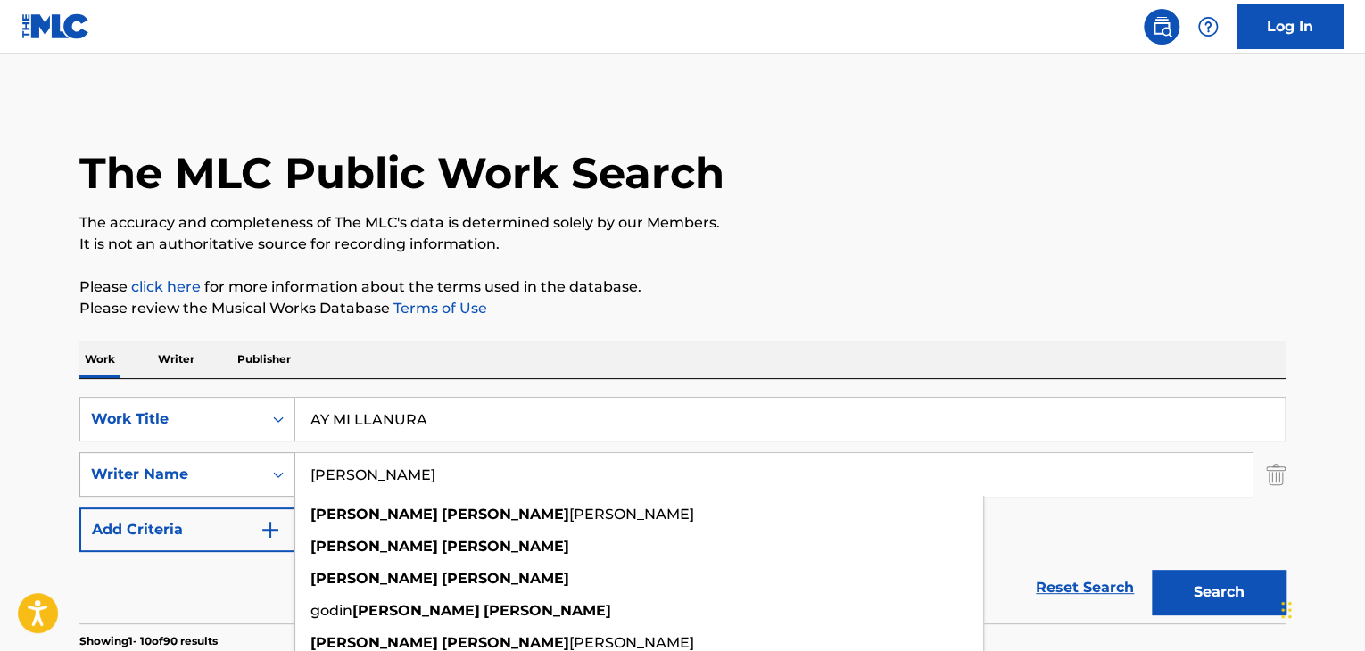
drag, startPoint x: 405, startPoint y: 474, endPoint x: 189, endPoint y: 468, distance: 216.0
click at [194, 473] on div "SearchWithCriteriaa30803c2-393e-41ee-be2b-0a4f2c7193c6 Writer Name [PERSON_NAME…" at bounding box center [682, 474] width 1206 height 45
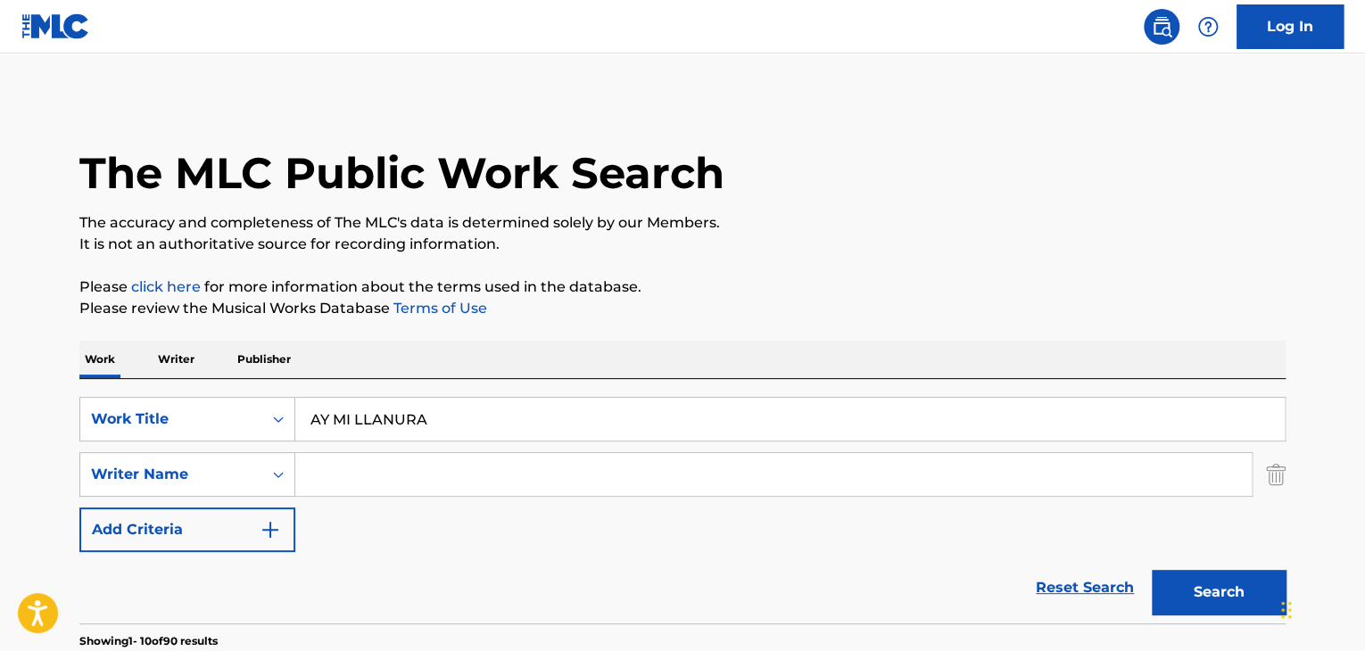
click at [1160, 583] on button "Search" at bounding box center [1219, 592] width 134 height 45
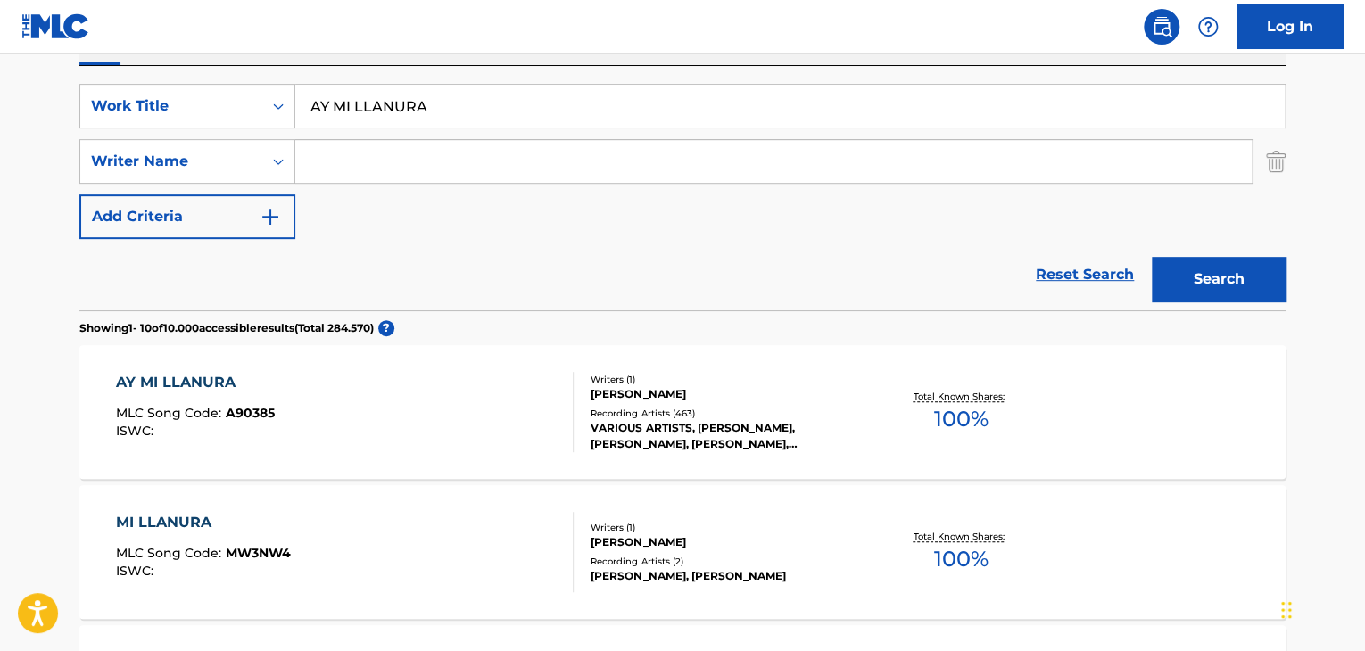
scroll to position [357, 0]
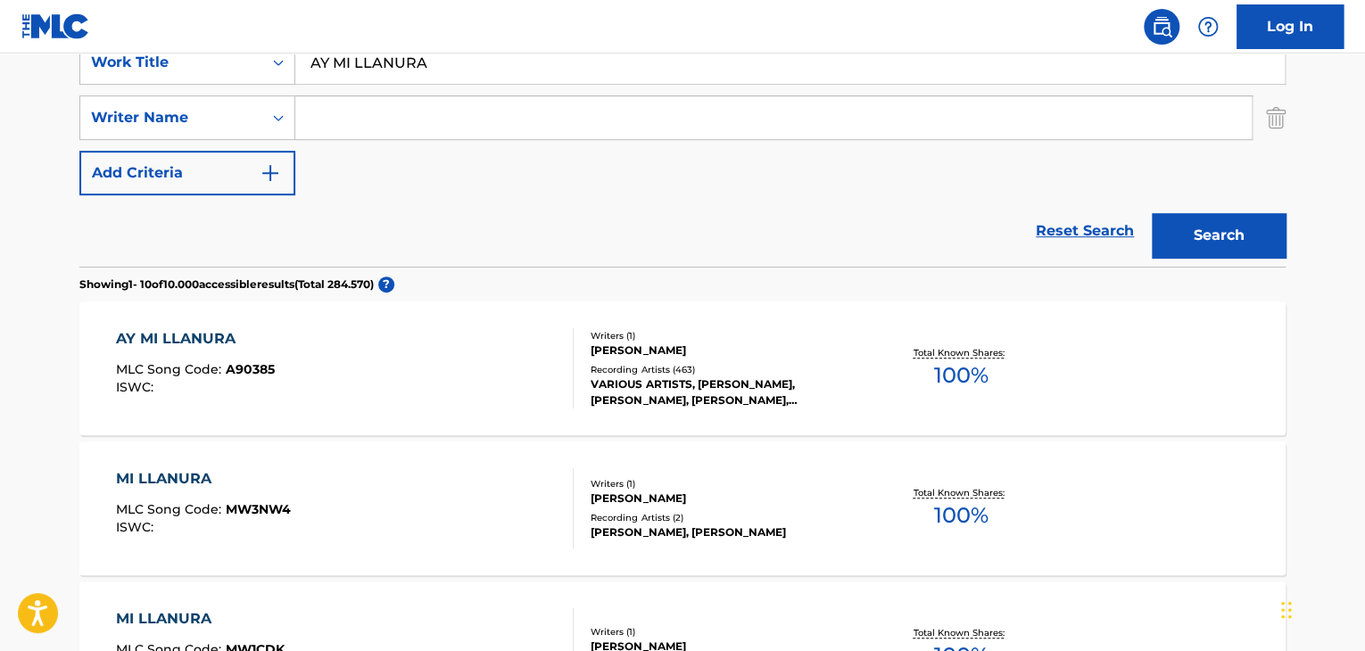
click at [261, 372] on span "A90385" at bounding box center [250, 369] width 49 height 16
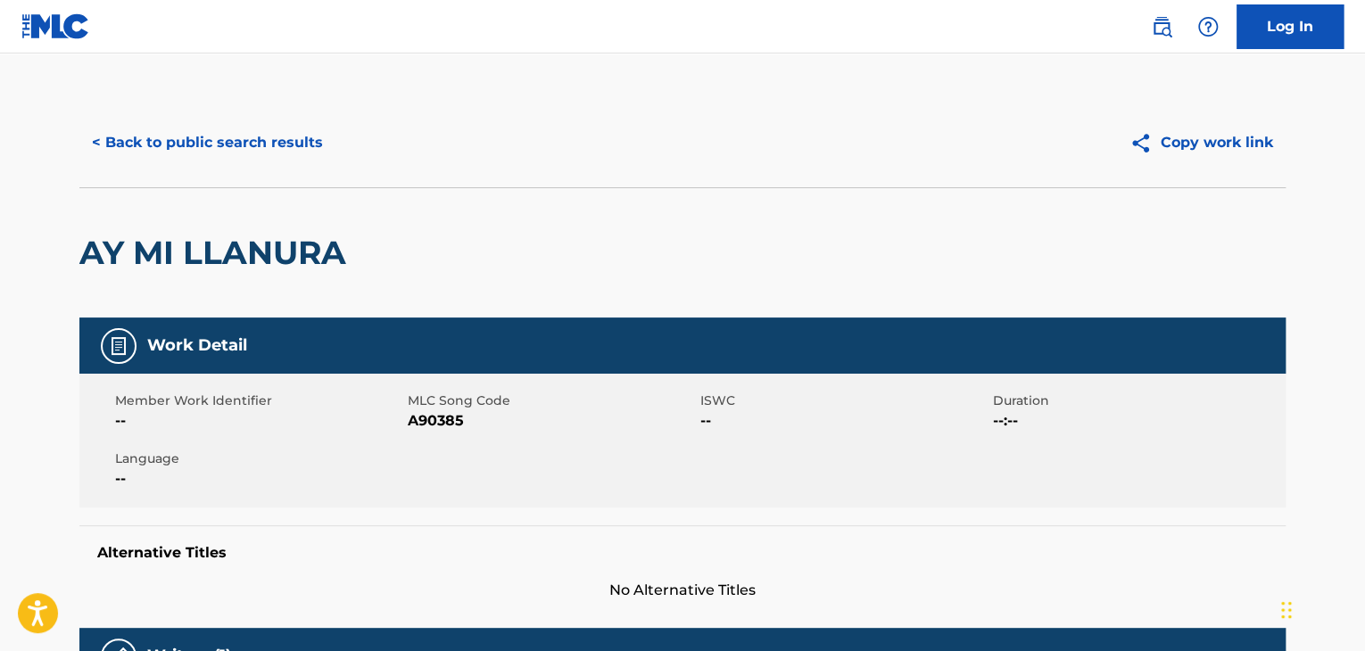
click at [443, 425] on span "A90385" at bounding box center [552, 420] width 288 height 21
copy span "A90385"
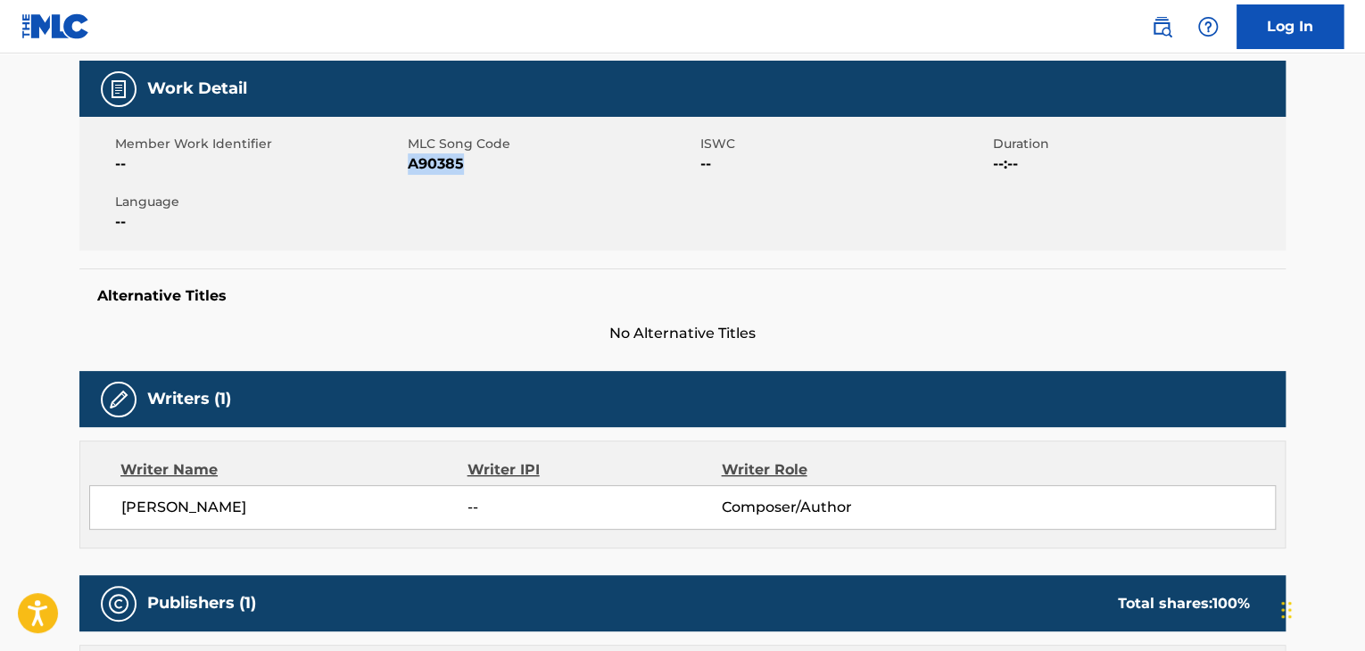
scroll to position [178, 0]
